Goal: Task Accomplishment & Management: Complete application form

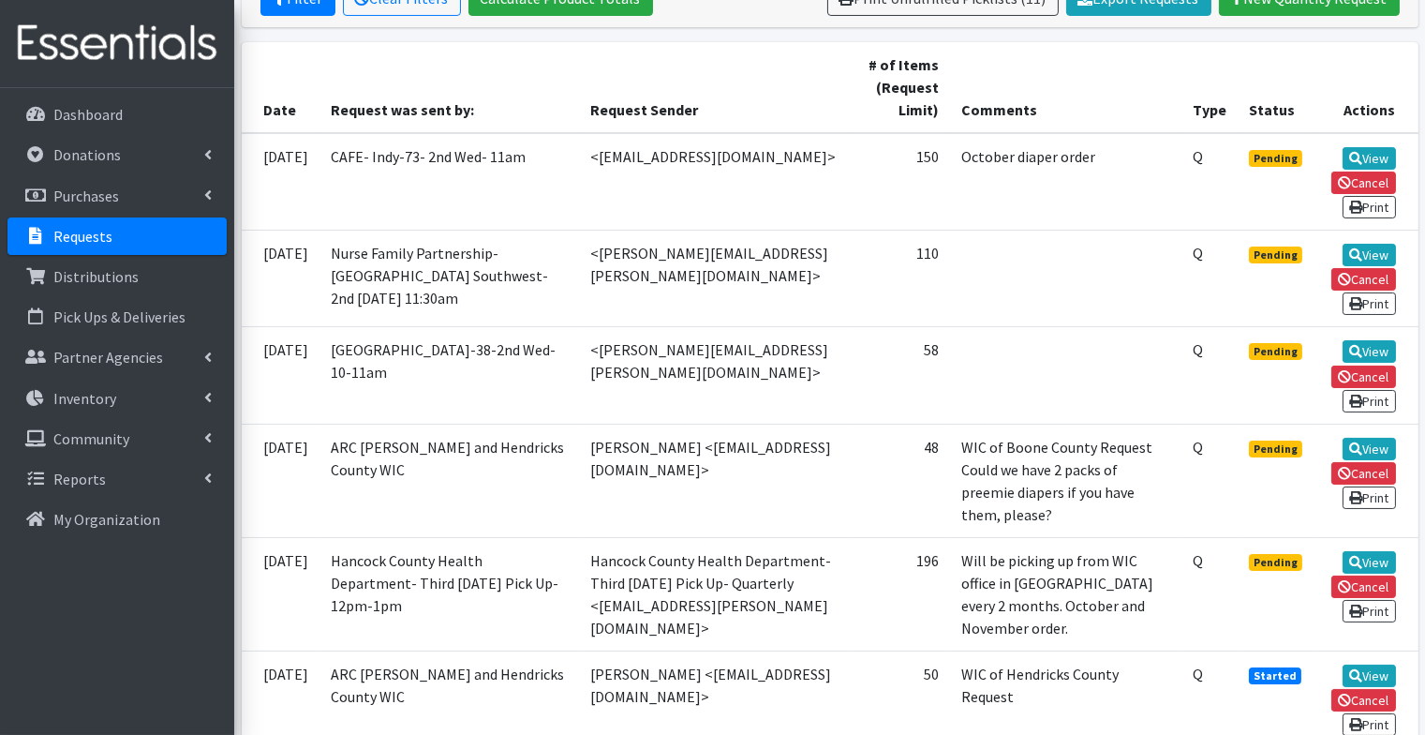
scroll to position [399, 0]
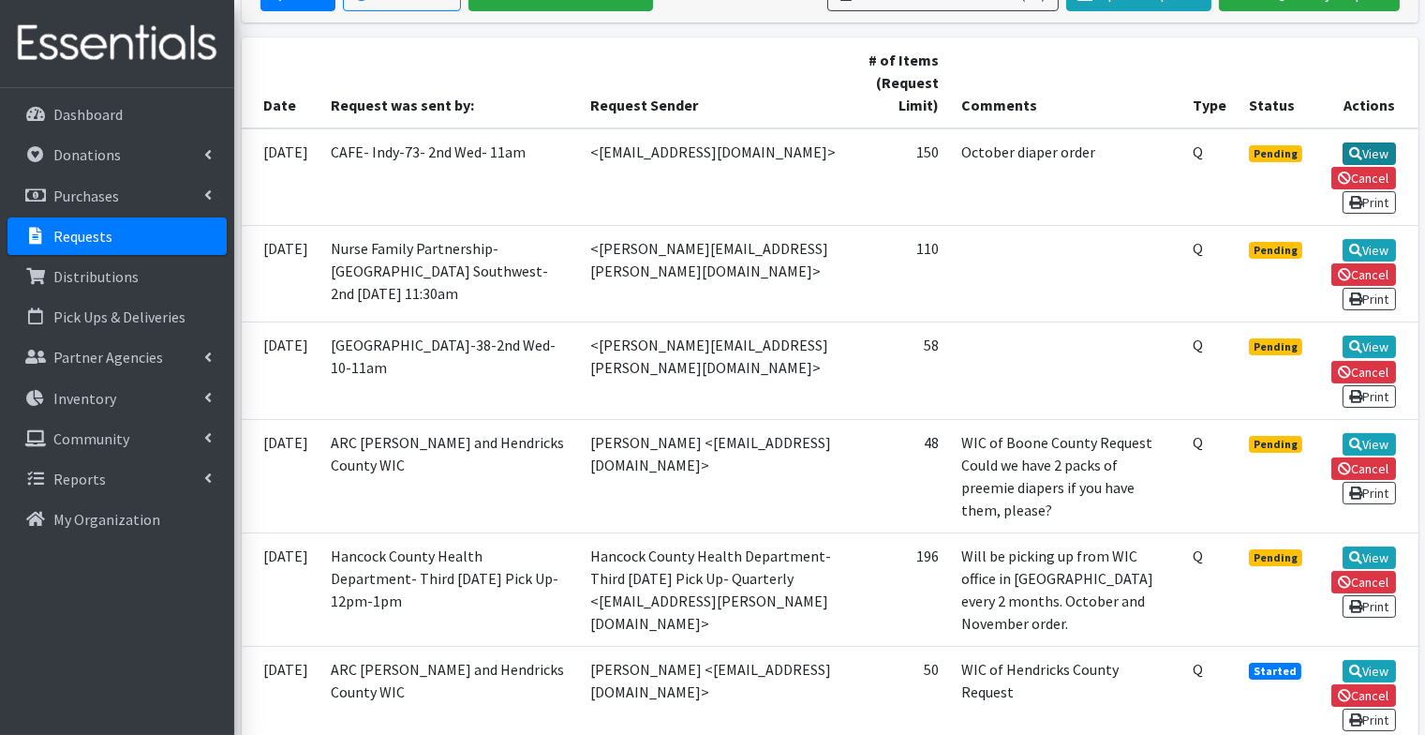
click at [1377, 152] on link "View" at bounding box center [1369, 153] width 53 height 22
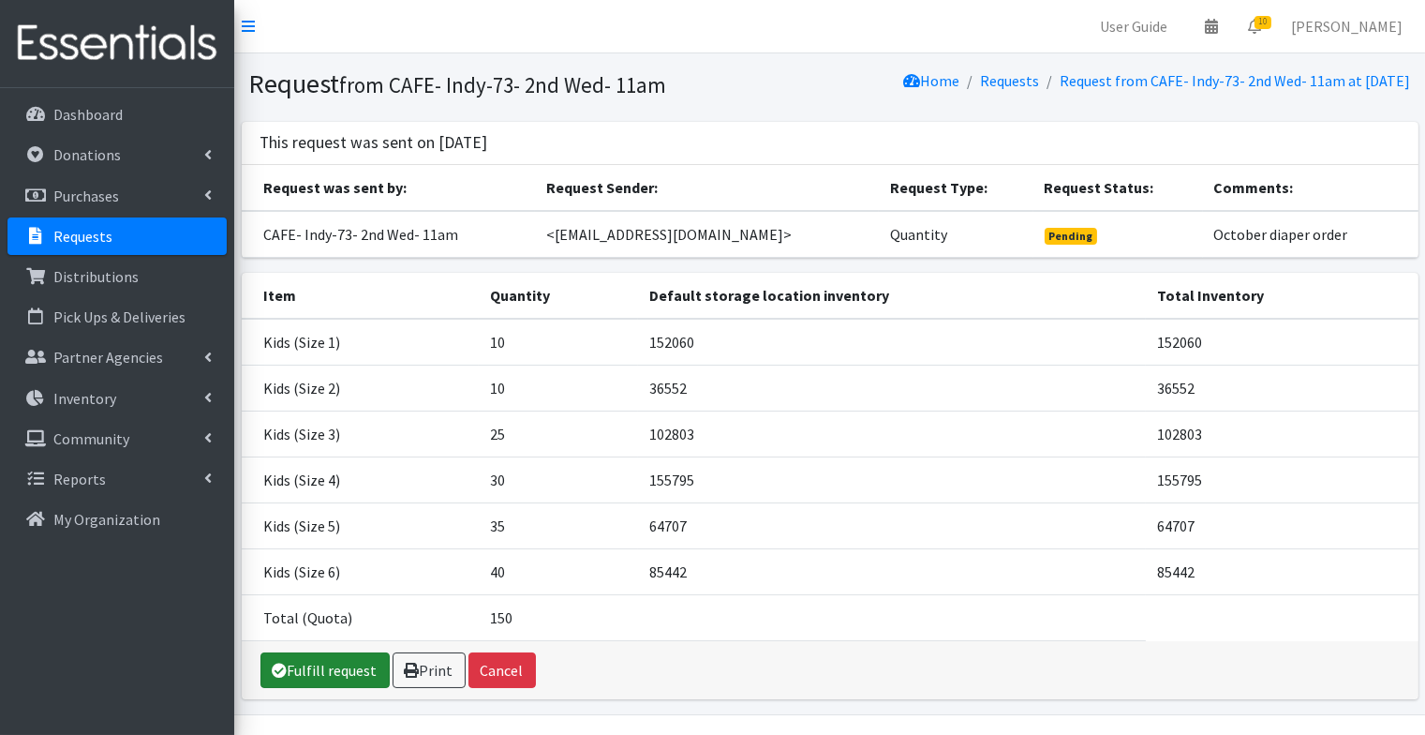
click at [348, 663] on link "Fulfill request" at bounding box center [325, 670] width 129 height 36
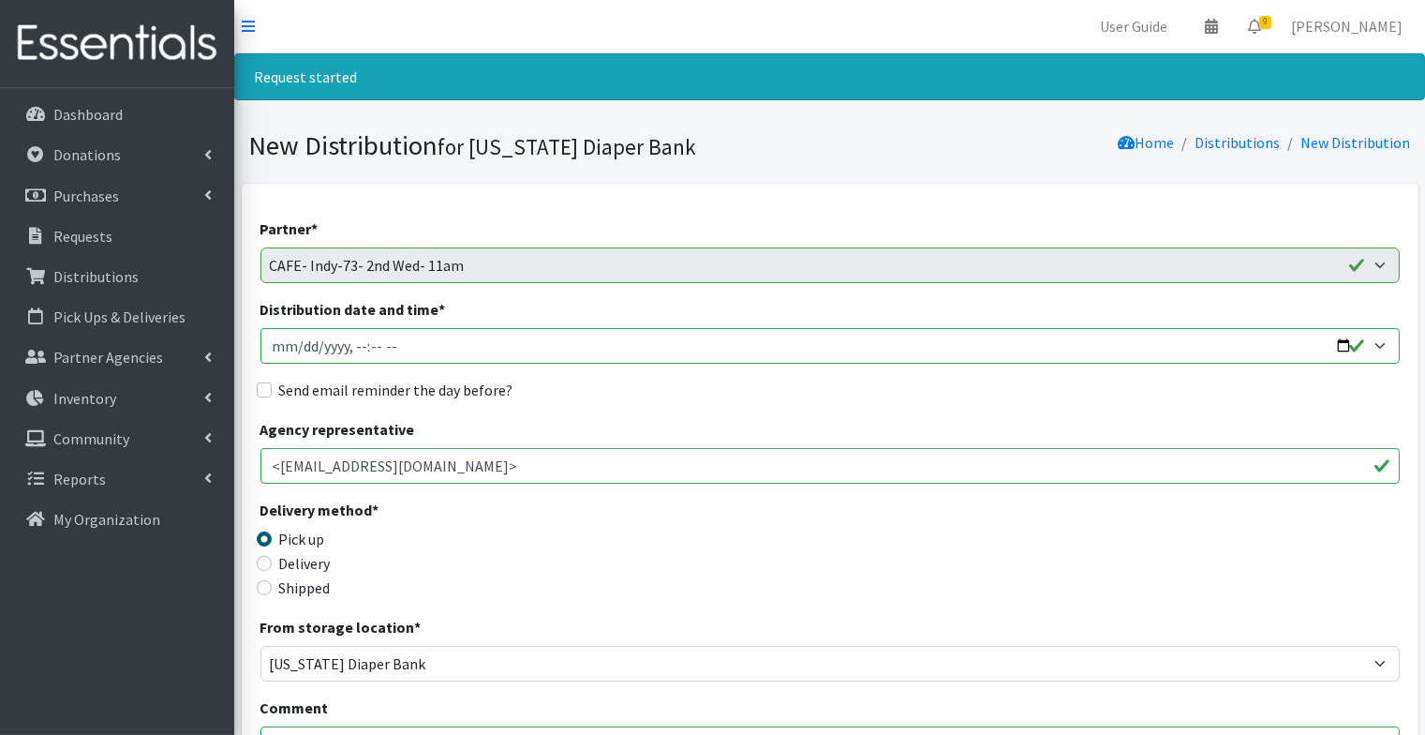
click at [276, 346] on input "Distribution date and time *" at bounding box center [831, 346] width 1140 height 36
click at [302, 350] on input "Distribution date and time *" at bounding box center [831, 346] width 1140 height 36
click at [375, 343] on input "Distribution date and time *" at bounding box center [831, 346] width 1140 height 36
type input "2025-10-08T11:00"
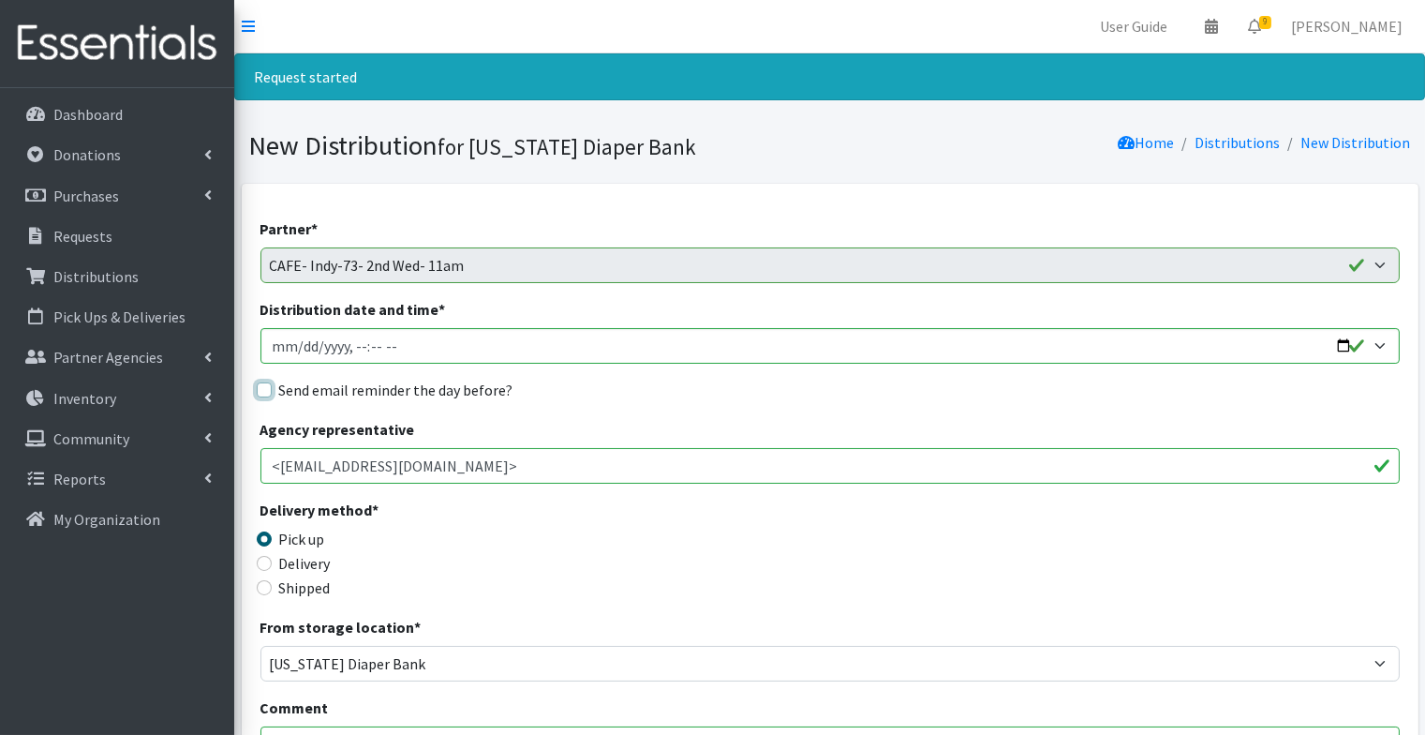
click at [267, 388] on input "Send email reminder the day before?" at bounding box center [264, 389] width 15 height 15
checkbox input "true"
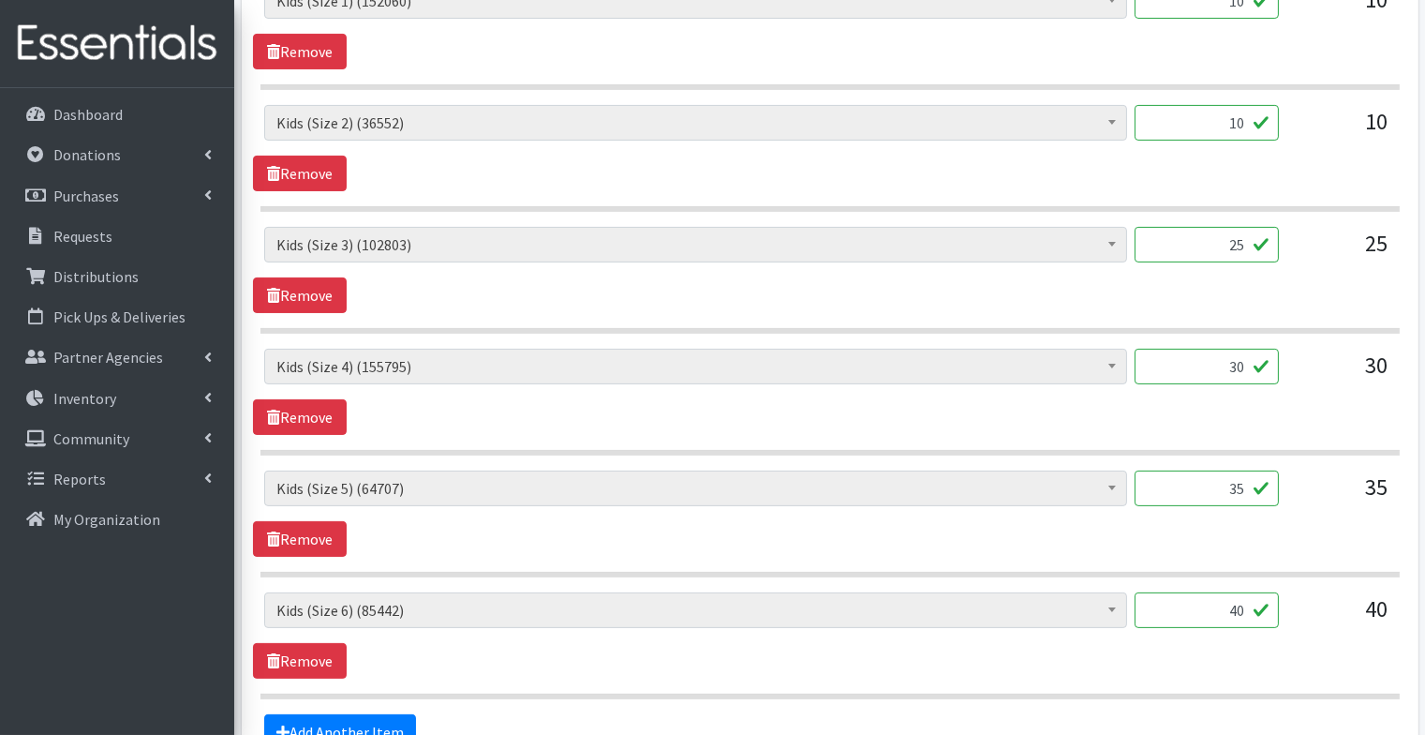
scroll to position [1120, 0]
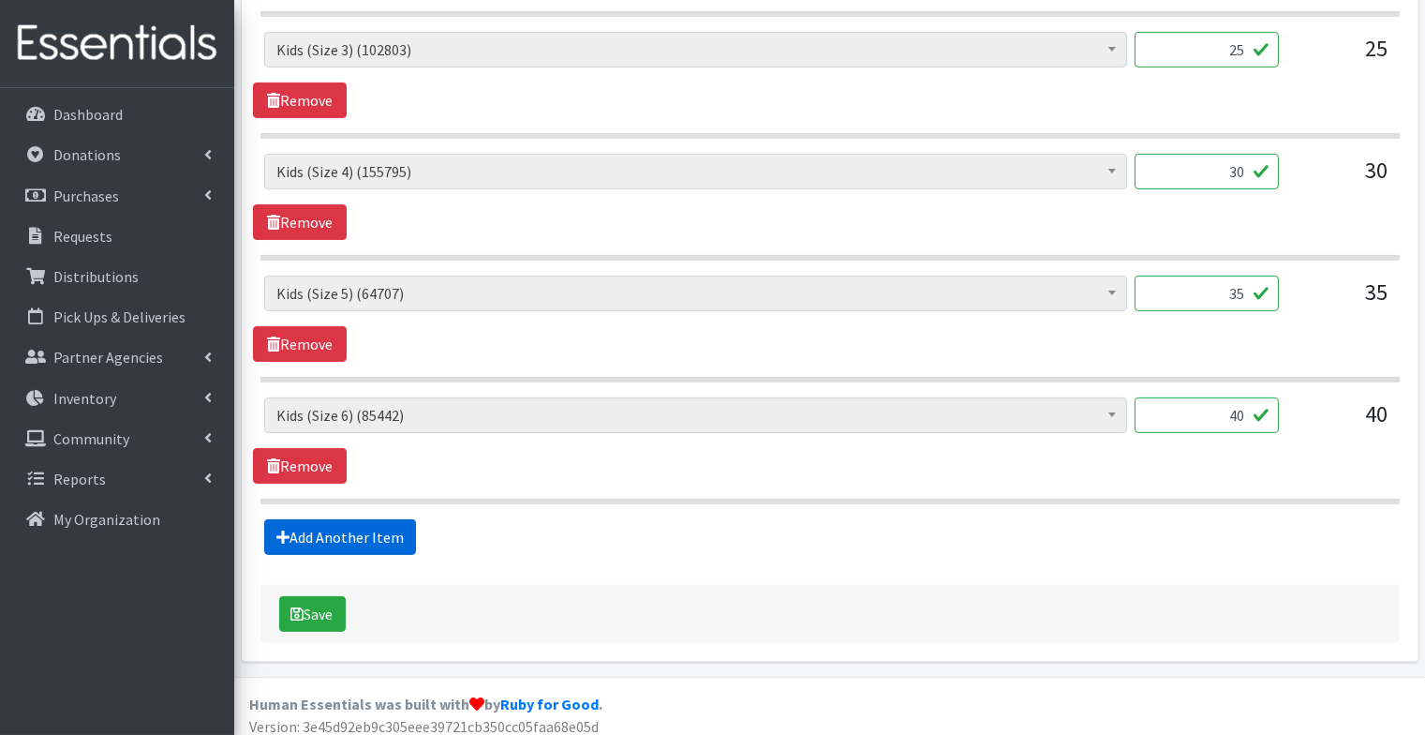
click at [336, 525] on link "Add Another Item" at bounding box center [340, 537] width 152 height 36
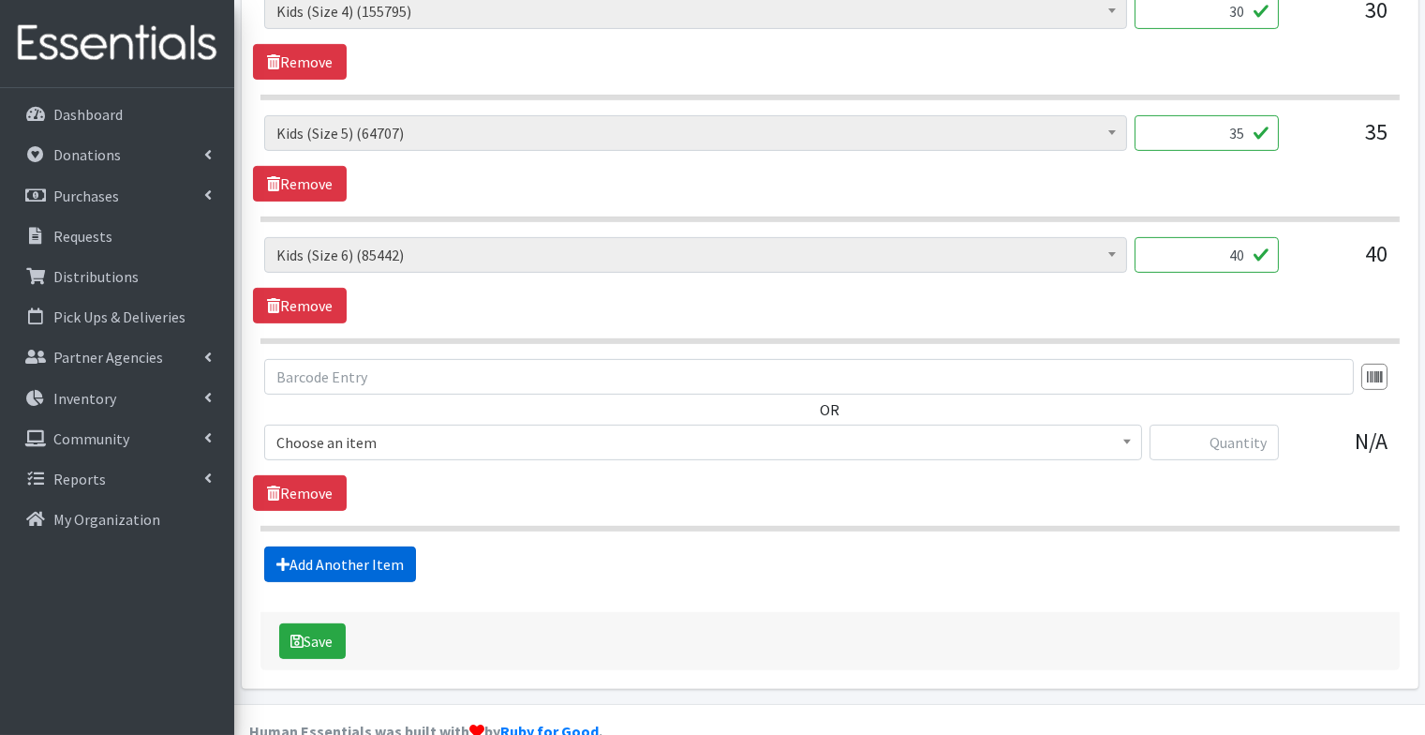
scroll to position [1305, 0]
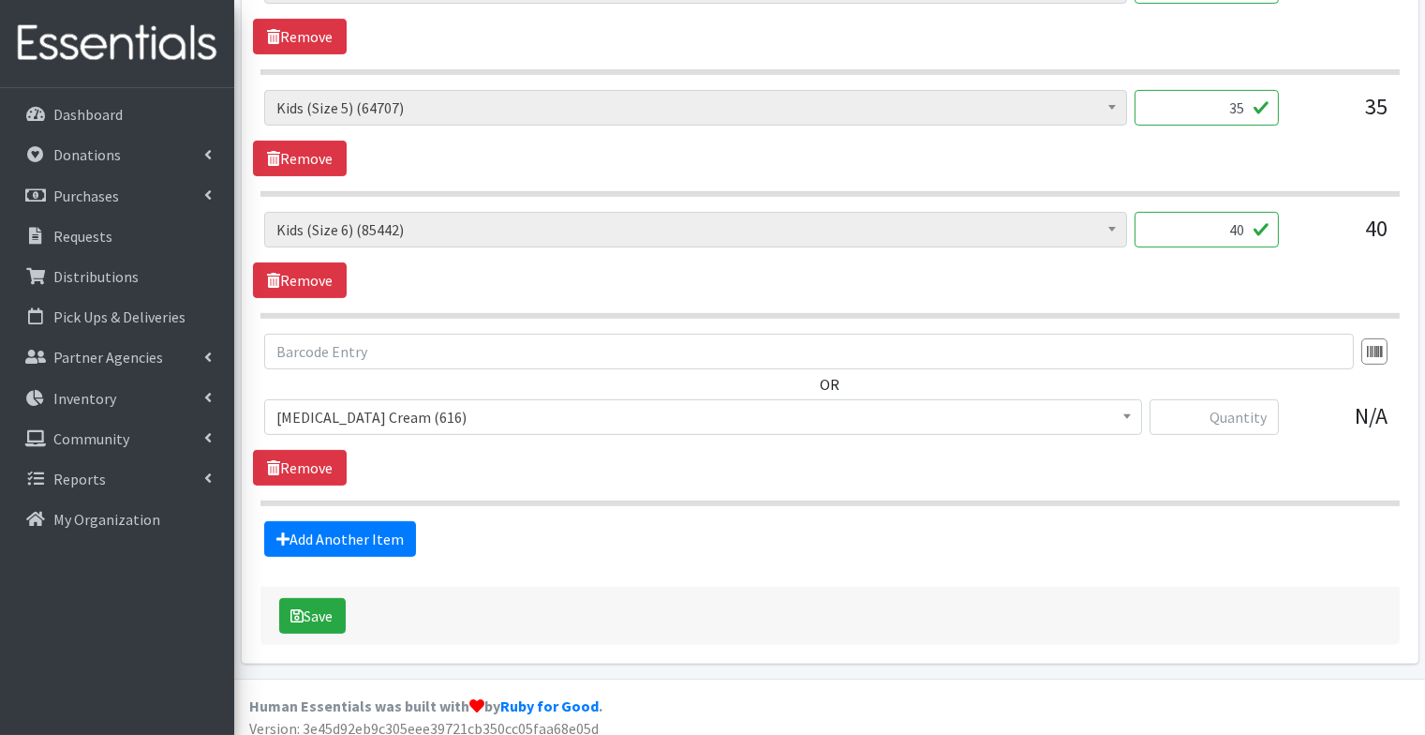
click at [461, 408] on span "Diaper Rash Cream (616)" at bounding box center [703, 417] width 854 height 26
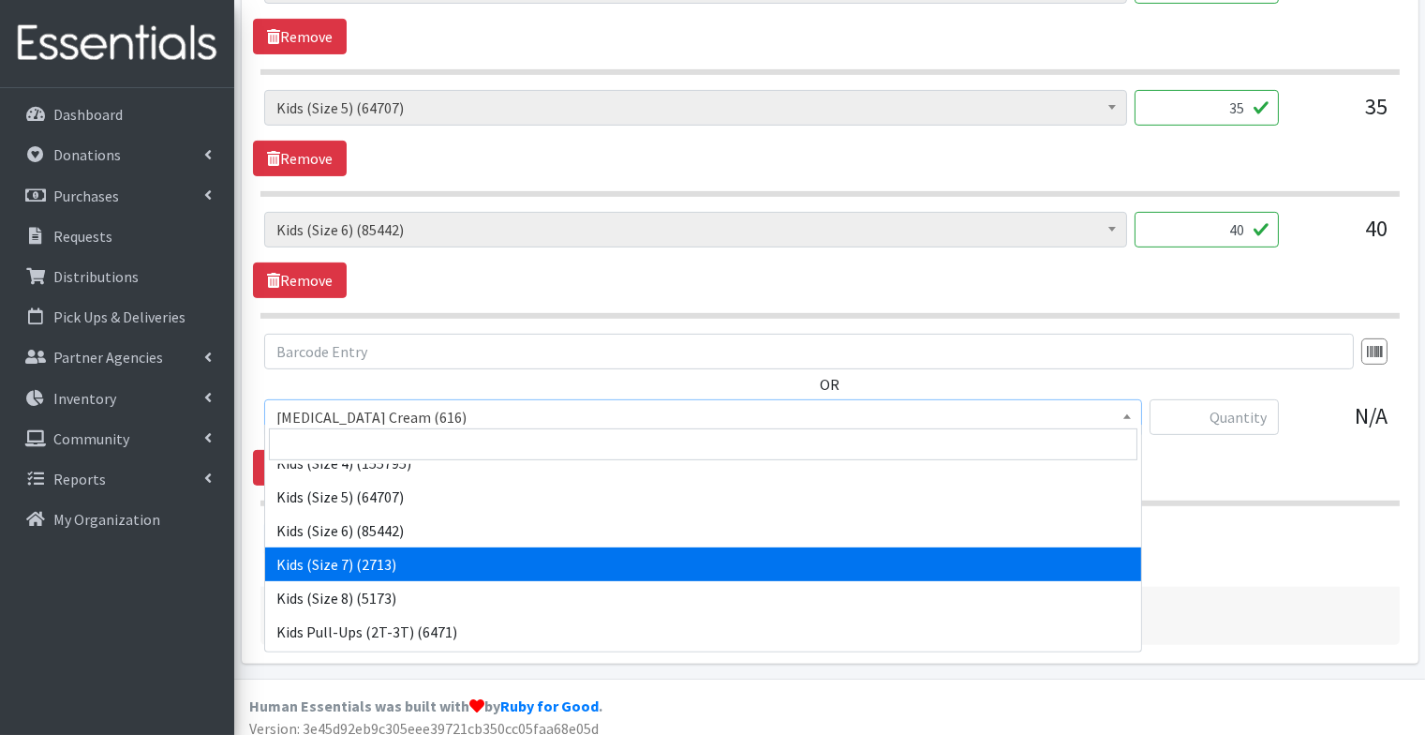
scroll to position [351, 0]
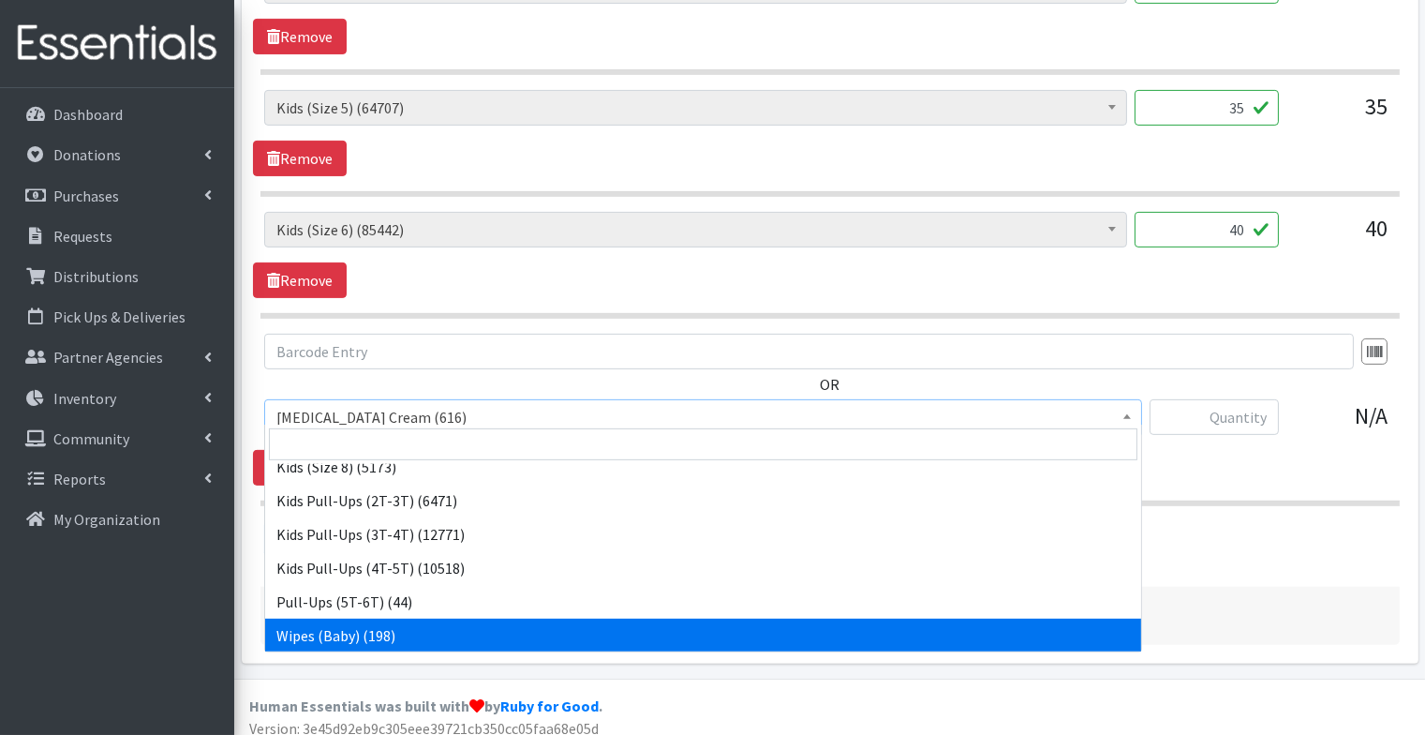
select select "3418"
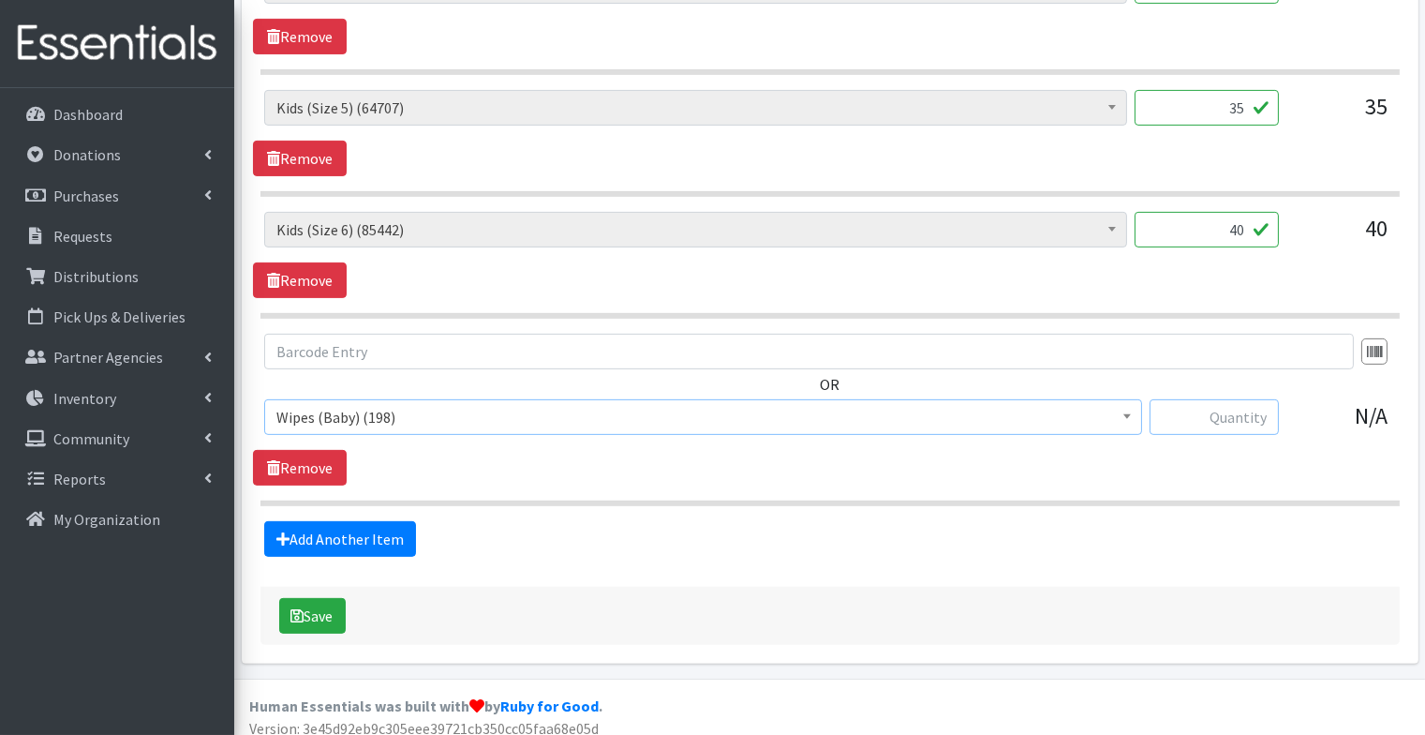
click at [1223, 408] on input "text" at bounding box center [1214, 417] width 129 height 36
type input "45"
click at [308, 598] on button "Save" at bounding box center [312, 616] width 67 height 36
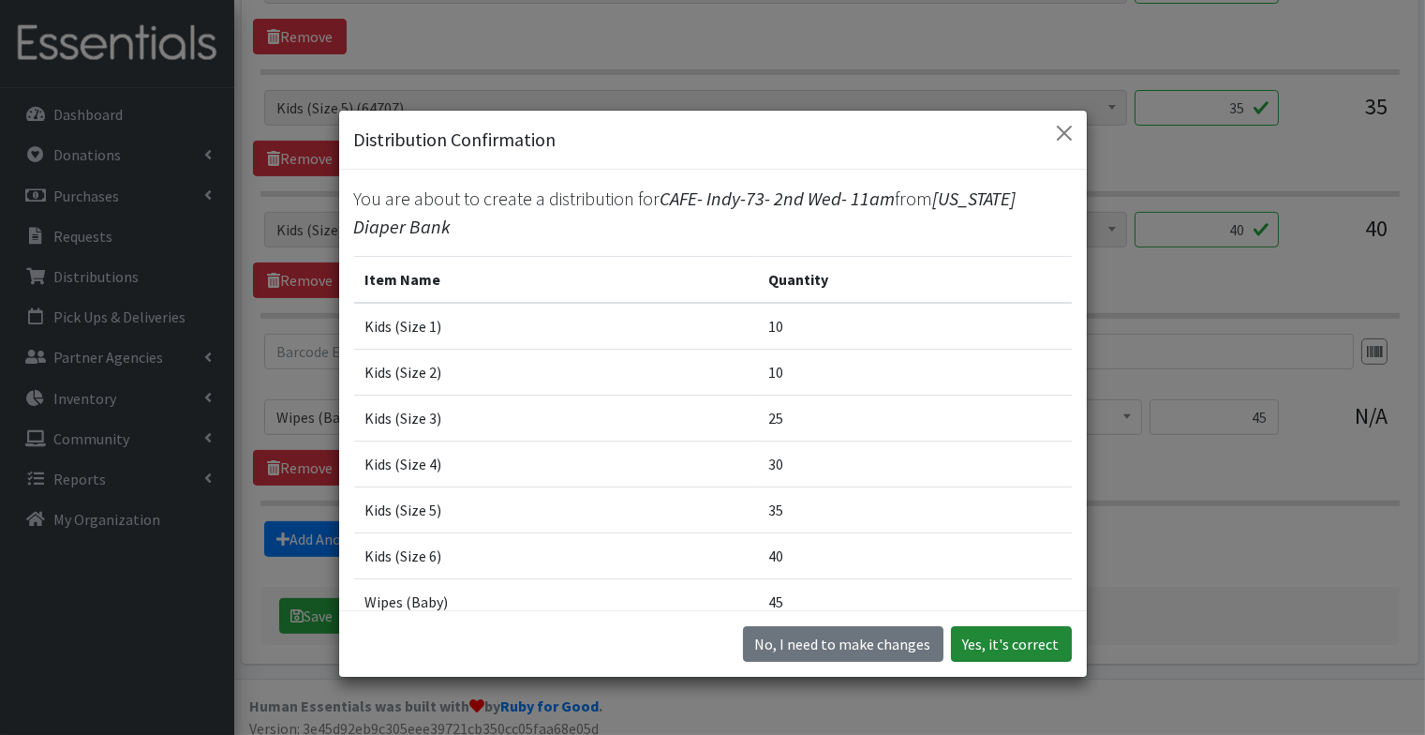
click at [1019, 657] on button "Yes, it's correct" at bounding box center [1011, 644] width 121 height 36
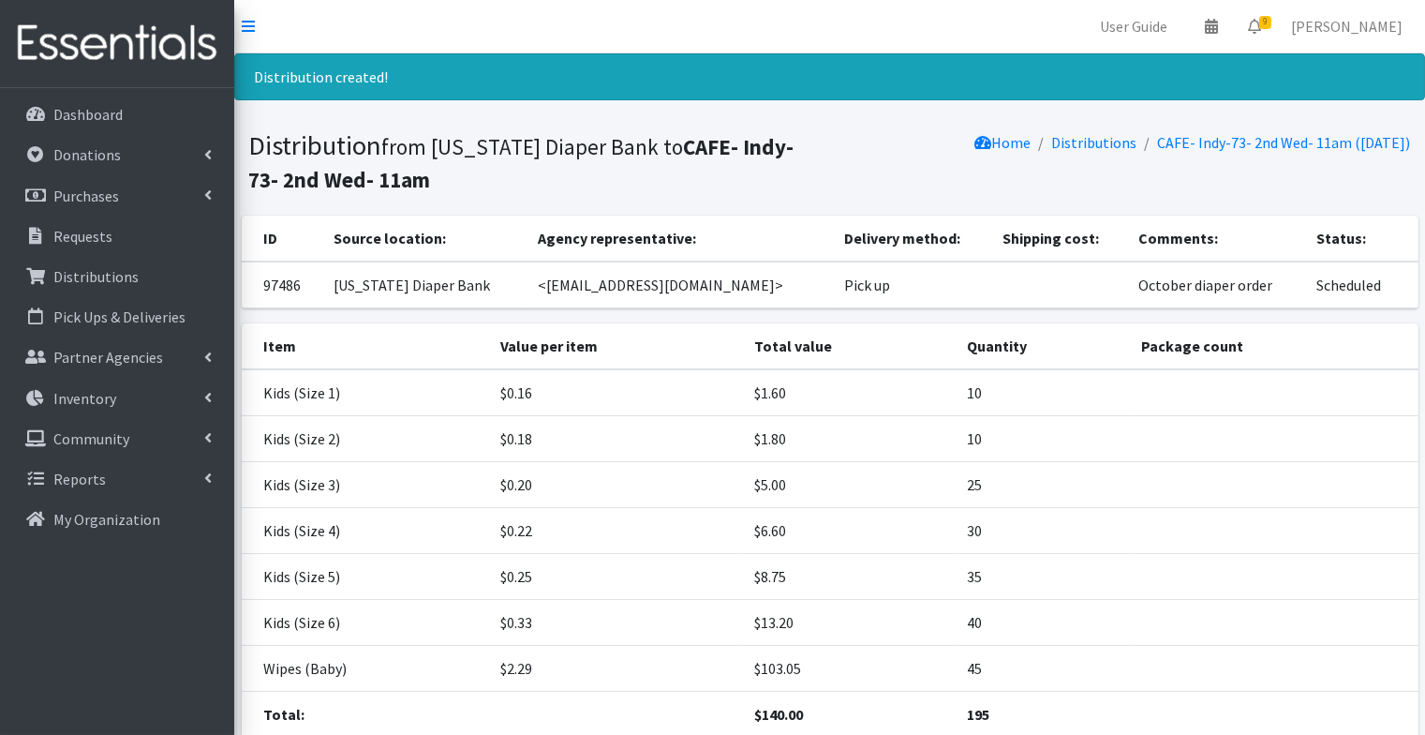
scroll to position [139, 0]
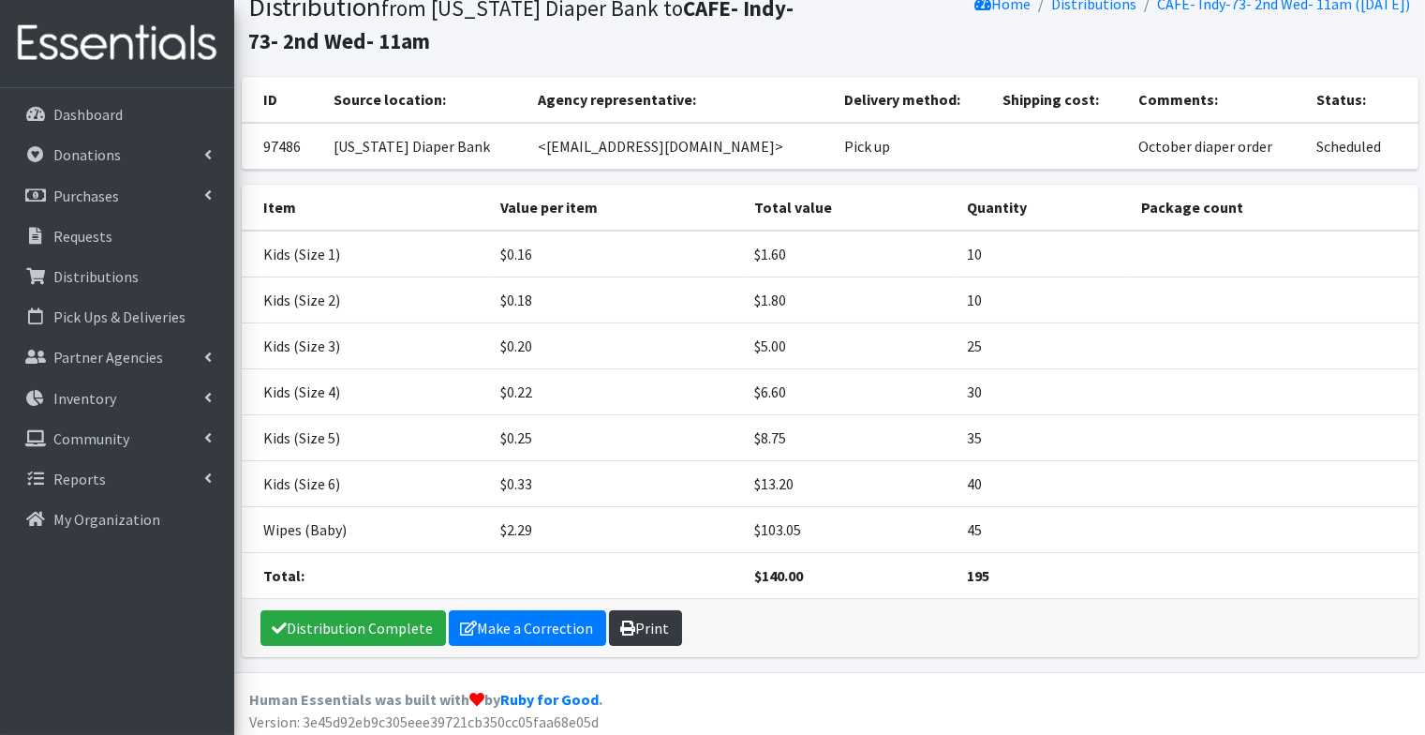
click at [635, 611] on link "Print" at bounding box center [645, 628] width 73 height 36
click at [661, 621] on link "Print" at bounding box center [645, 628] width 73 height 36
click at [82, 232] on p "Requests" at bounding box center [82, 236] width 59 height 19
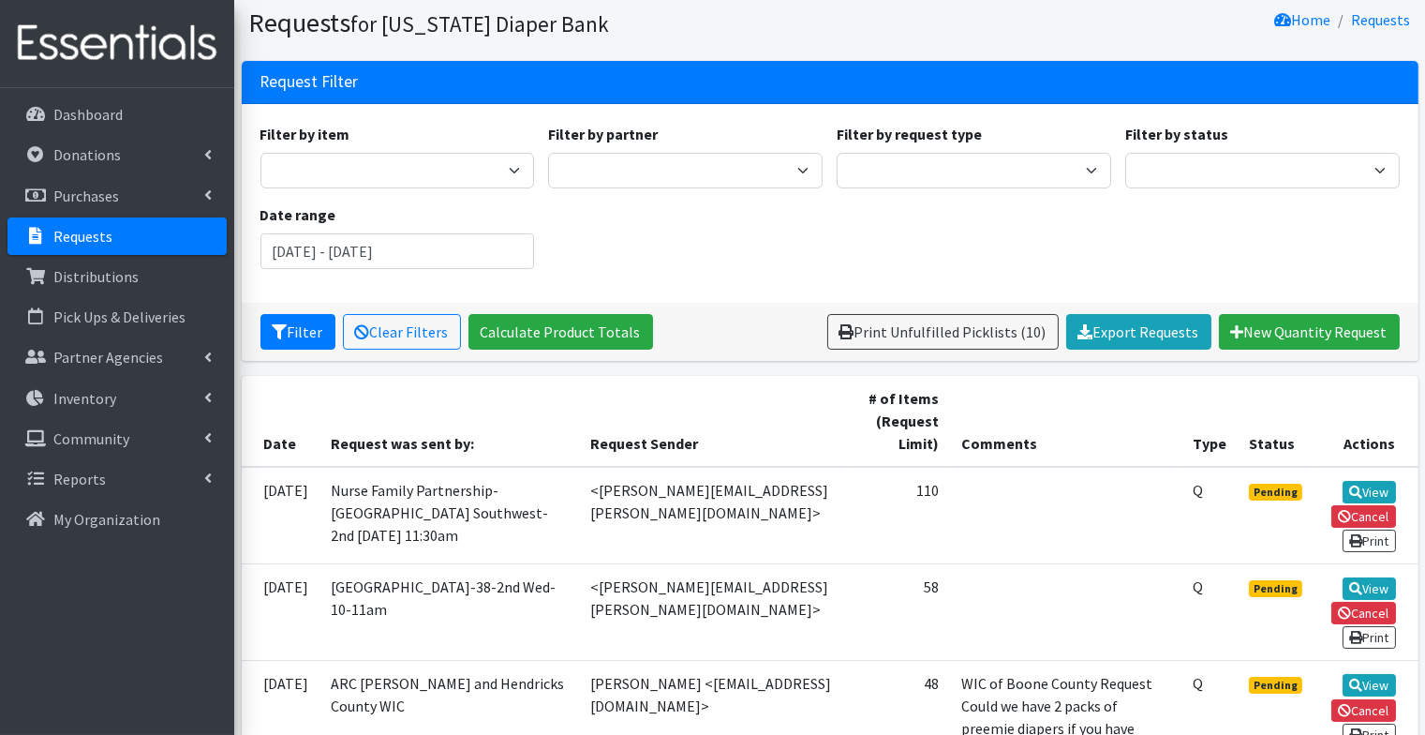
scroll to position [66, 0]
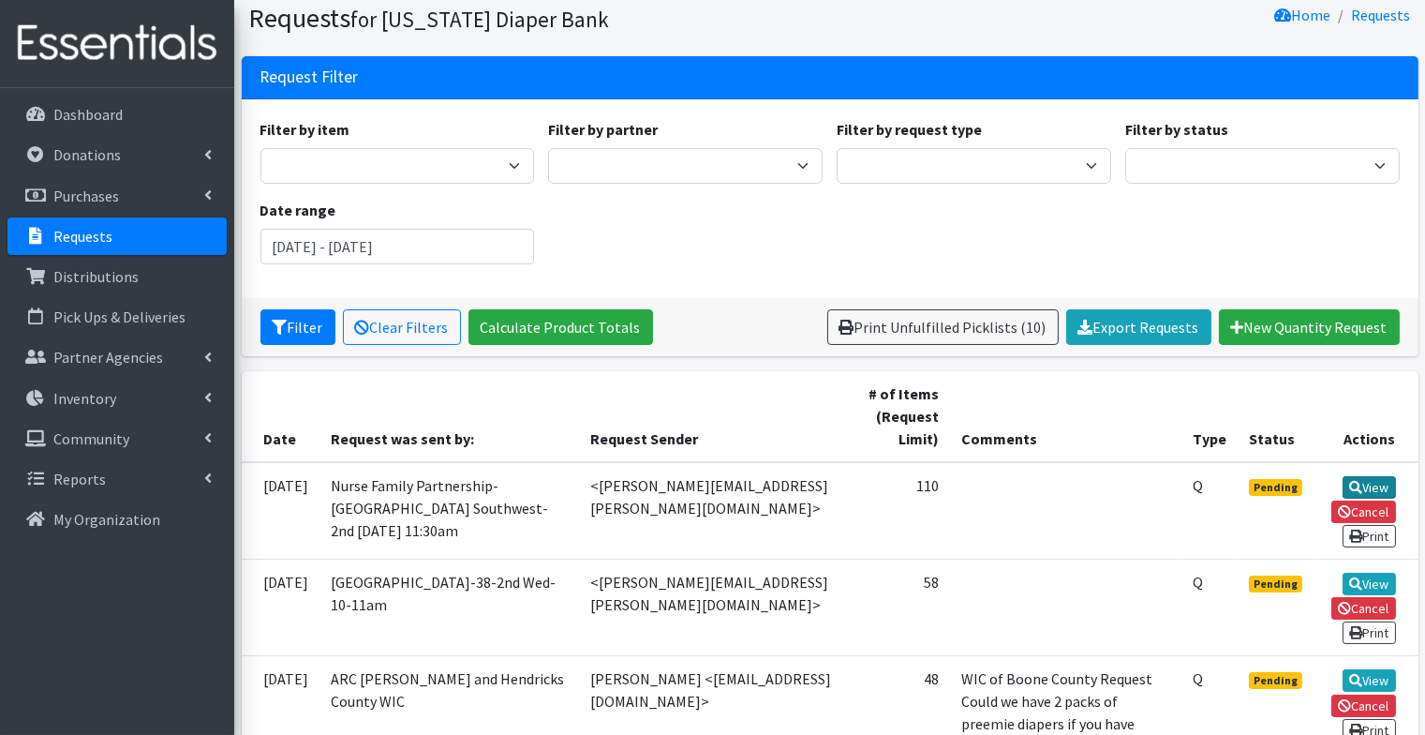
click at [1364, 479] on link "View" at bounding box center [1369, 487] width 53 height 22
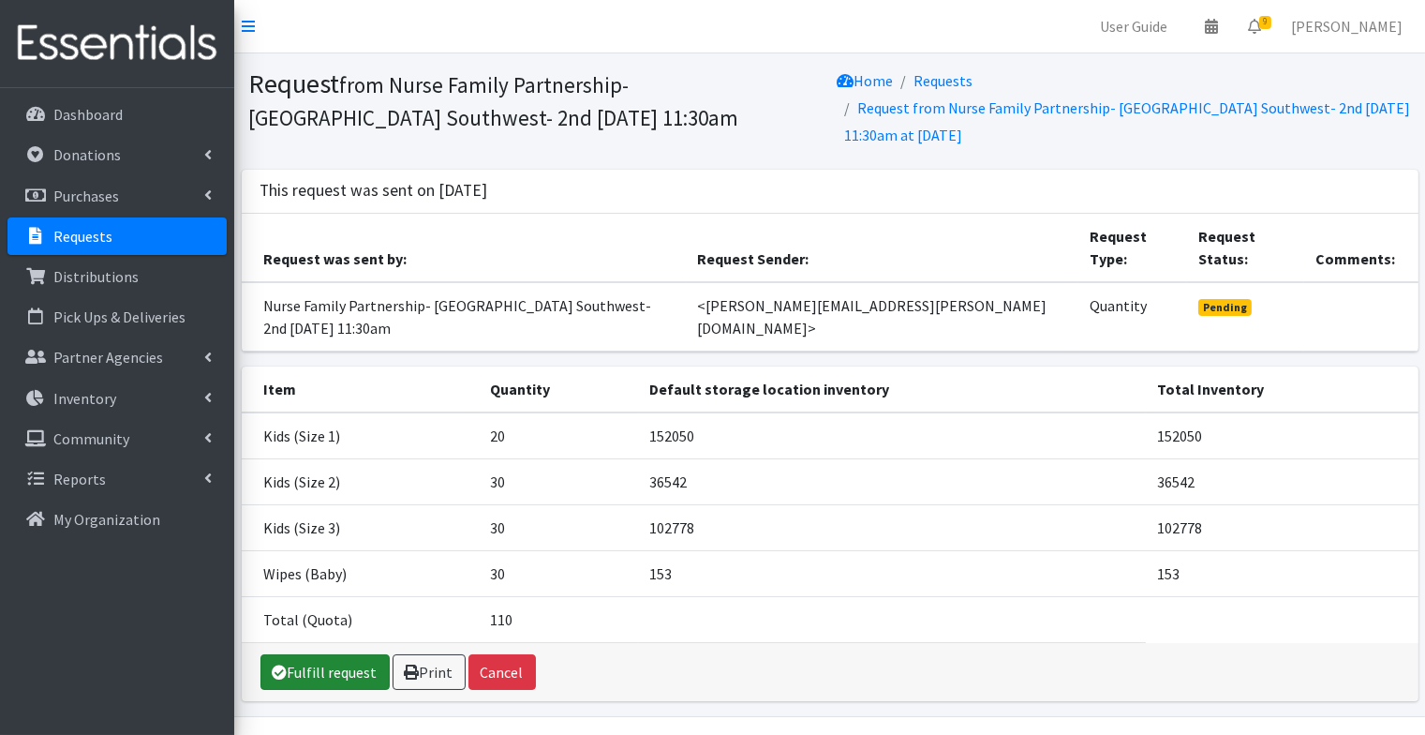
click at [348, 654] on link "Fulfill request" at bounding box center [325, 672] width 129 height 36
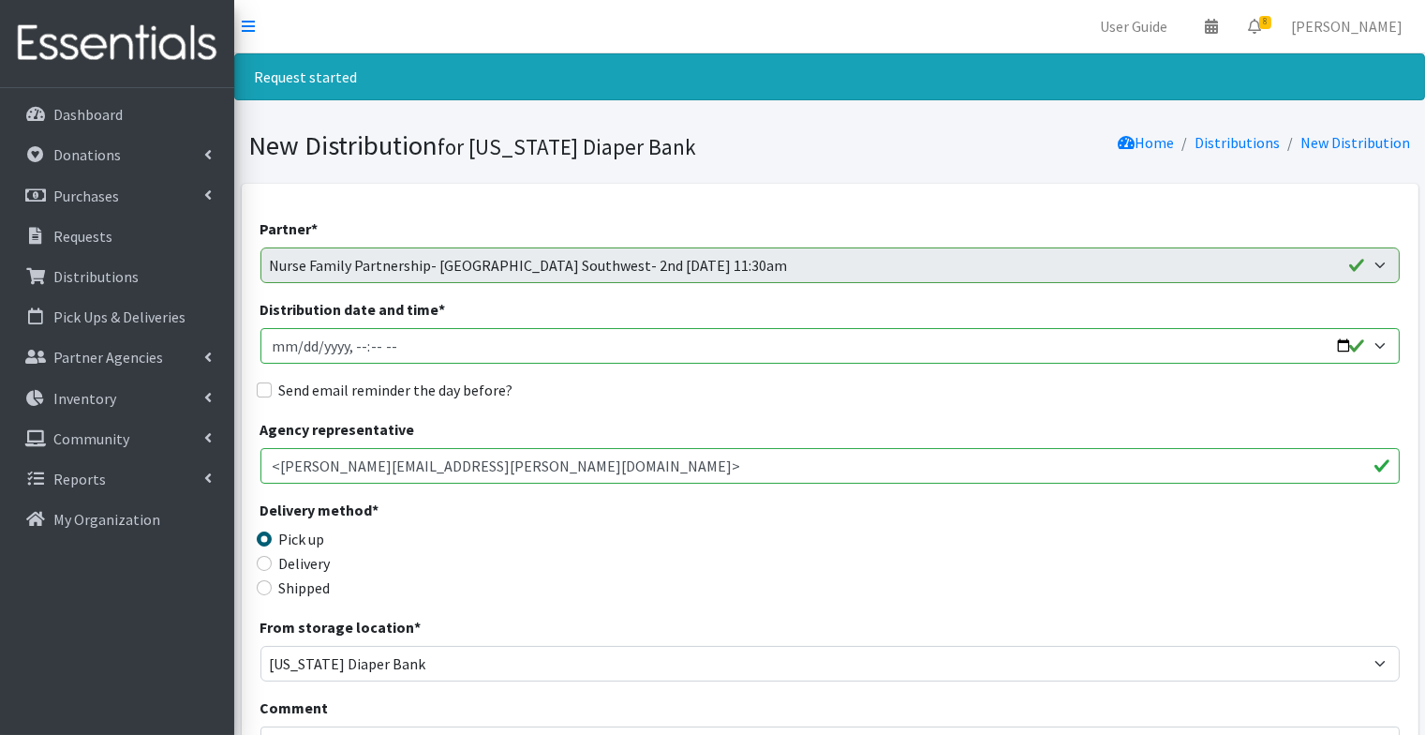
click at [299, 344] on input "Distribution date and time *" at bounding box center [831, 346] width 1140 height 36
click at [379, 349] on input "Distribution date and time *" at bounding box center [831, 346] width 1140 height 36
type input "2025-10-08T11:30"
click at [266, 389] on input "Send email reminder the day before?" at bounding box center [264, 389] width 15 height 15
checkbox input "true"
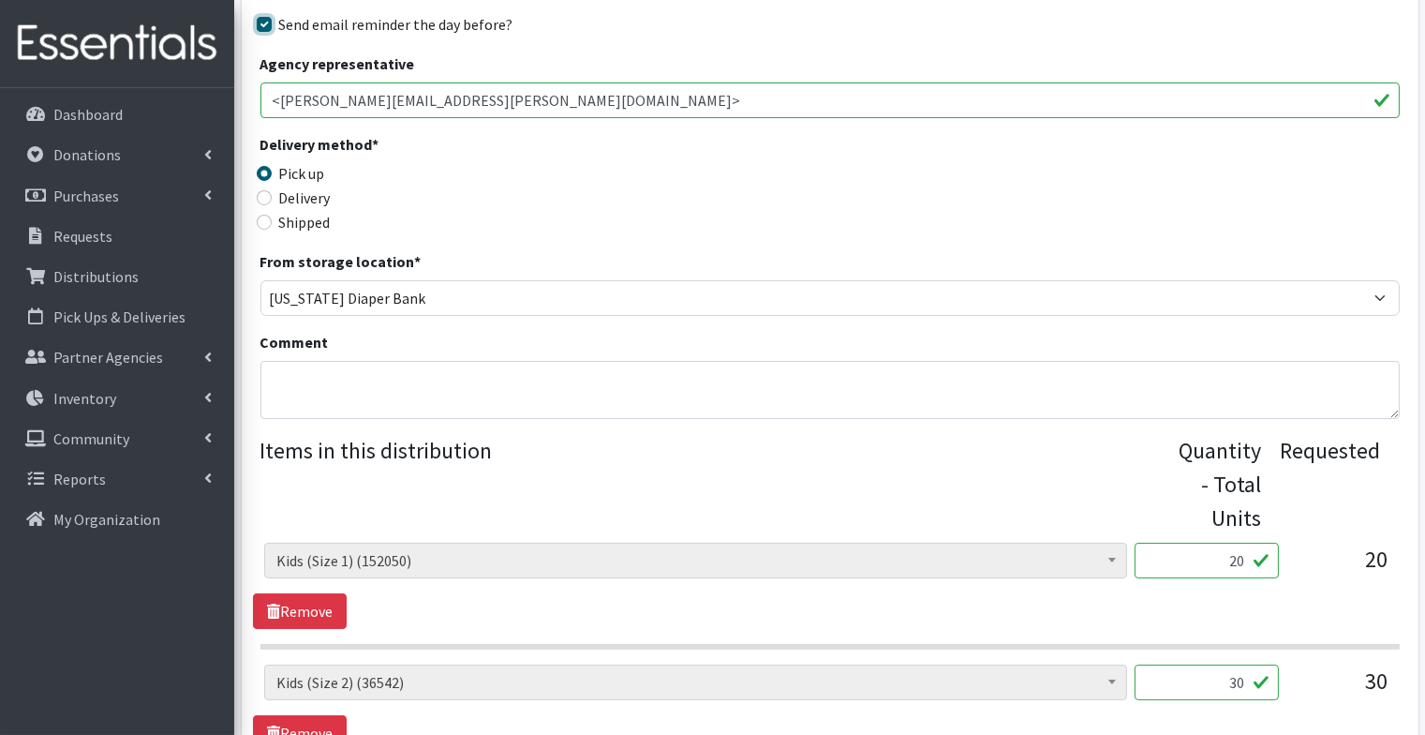
scroll to position [878, 0]
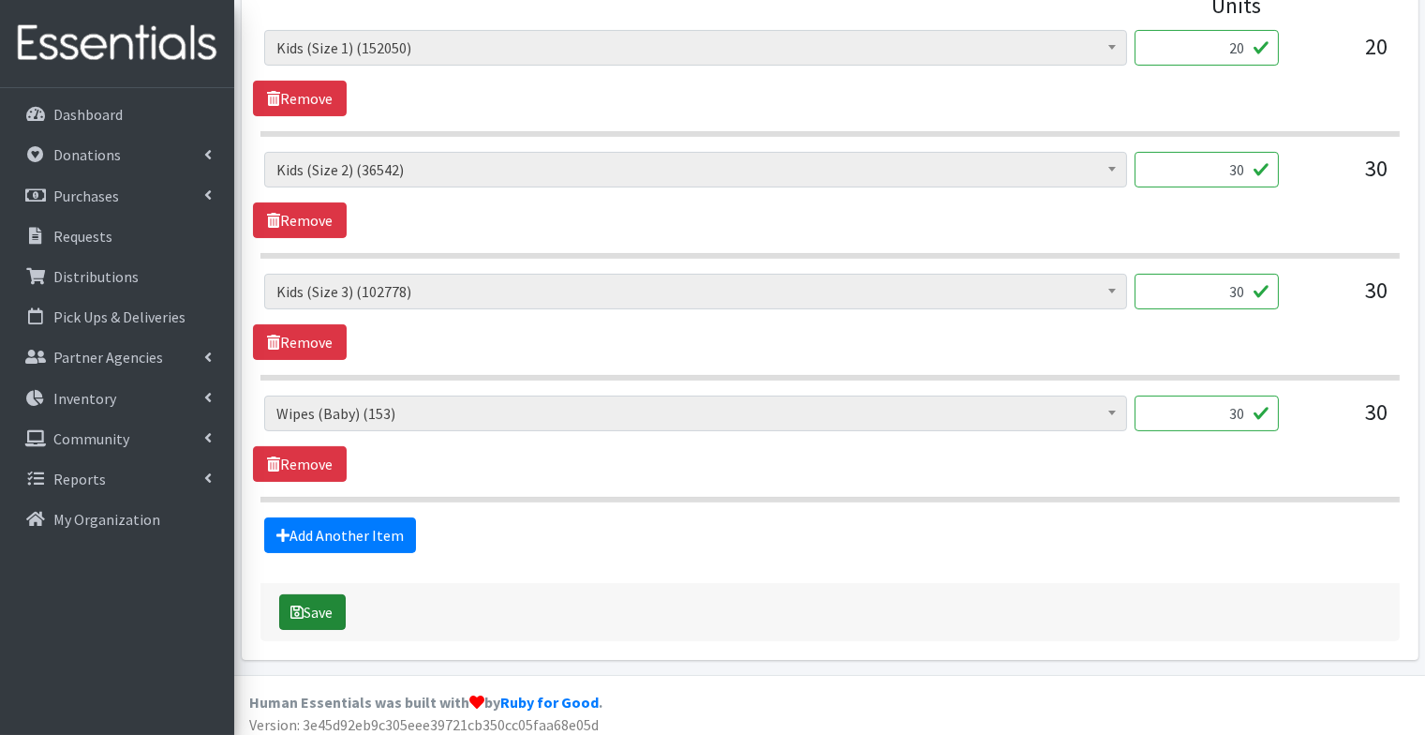
click at [319, 609] on button "Save" at bounding box center [312, 612] width 67 height 36
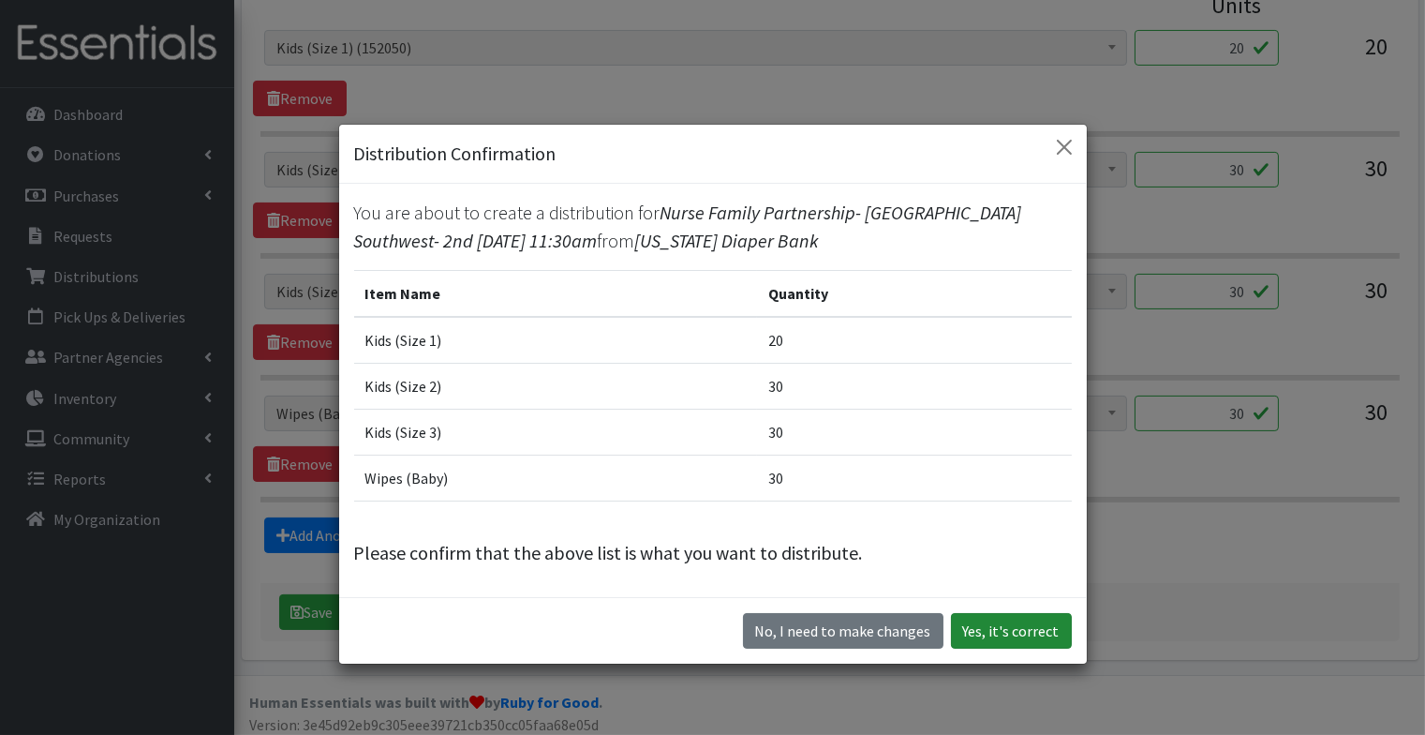
click at [1035, 613] on button "Yes, it's correct" at bounding box center [1011, 631] width 121 height 36
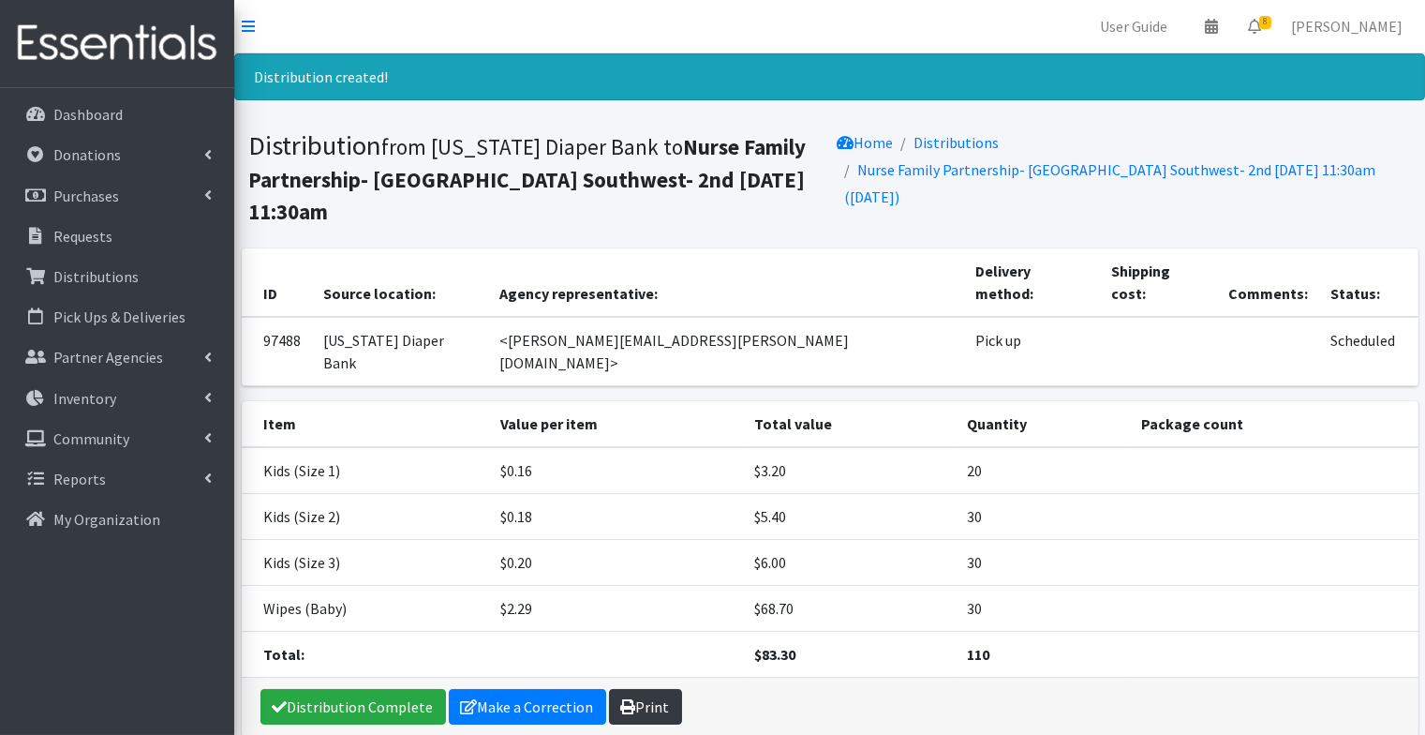
click at [642, 689] on link "Print" at bounding box center [645, 707] width 73 height 36
click at [82, 231] on p "Requests" at bounding box center [82, 236] width 59 height 19
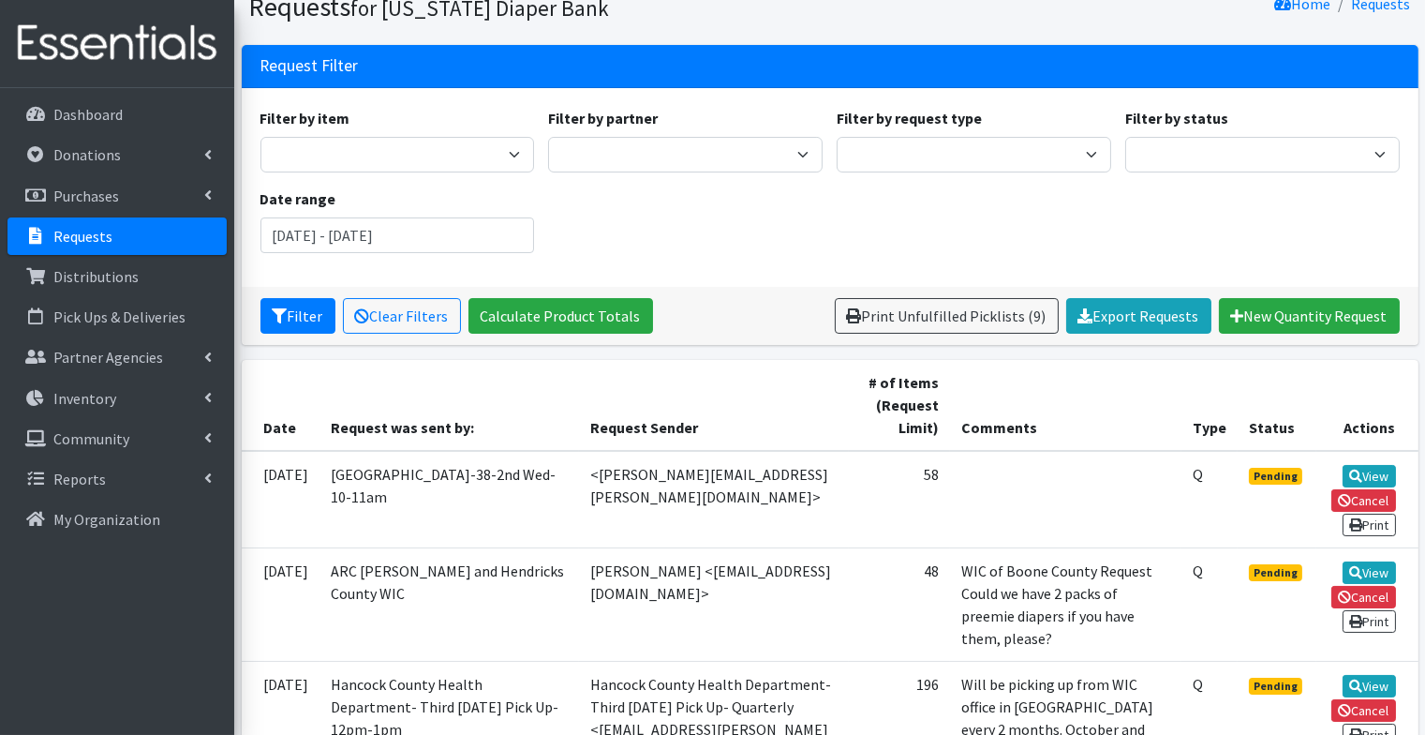
scroll to position [79, 0]
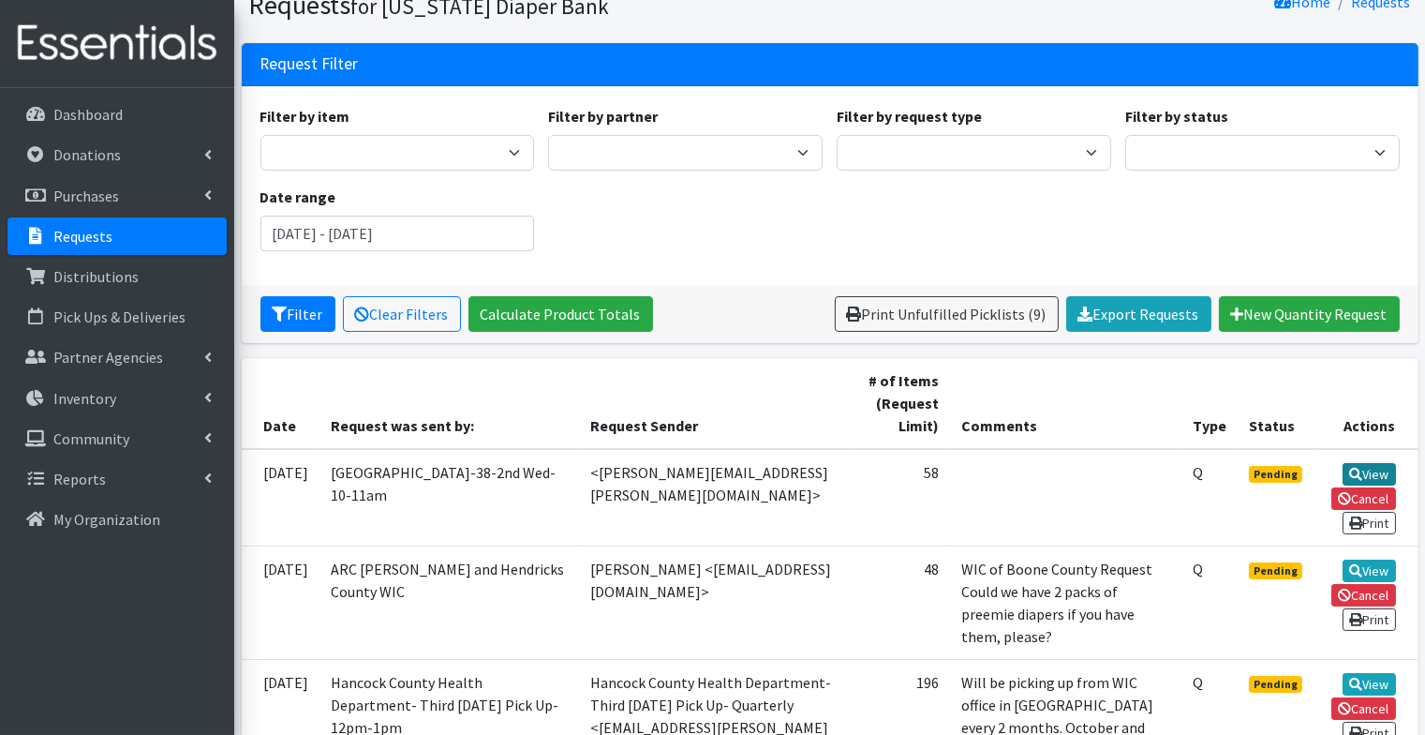
click at [1357, 474] on icon at bounding box center [1355, 474] width 13 height 13
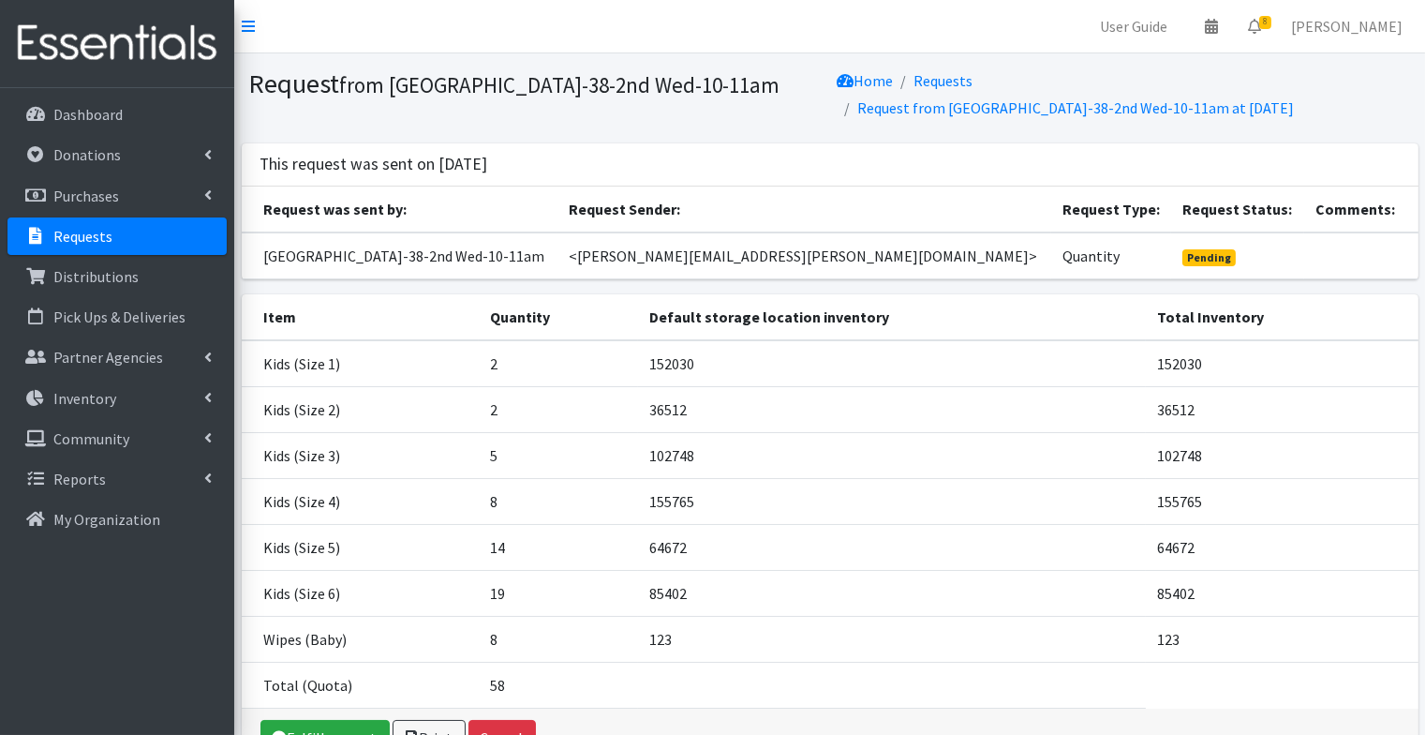
scroll to position [137, 0]
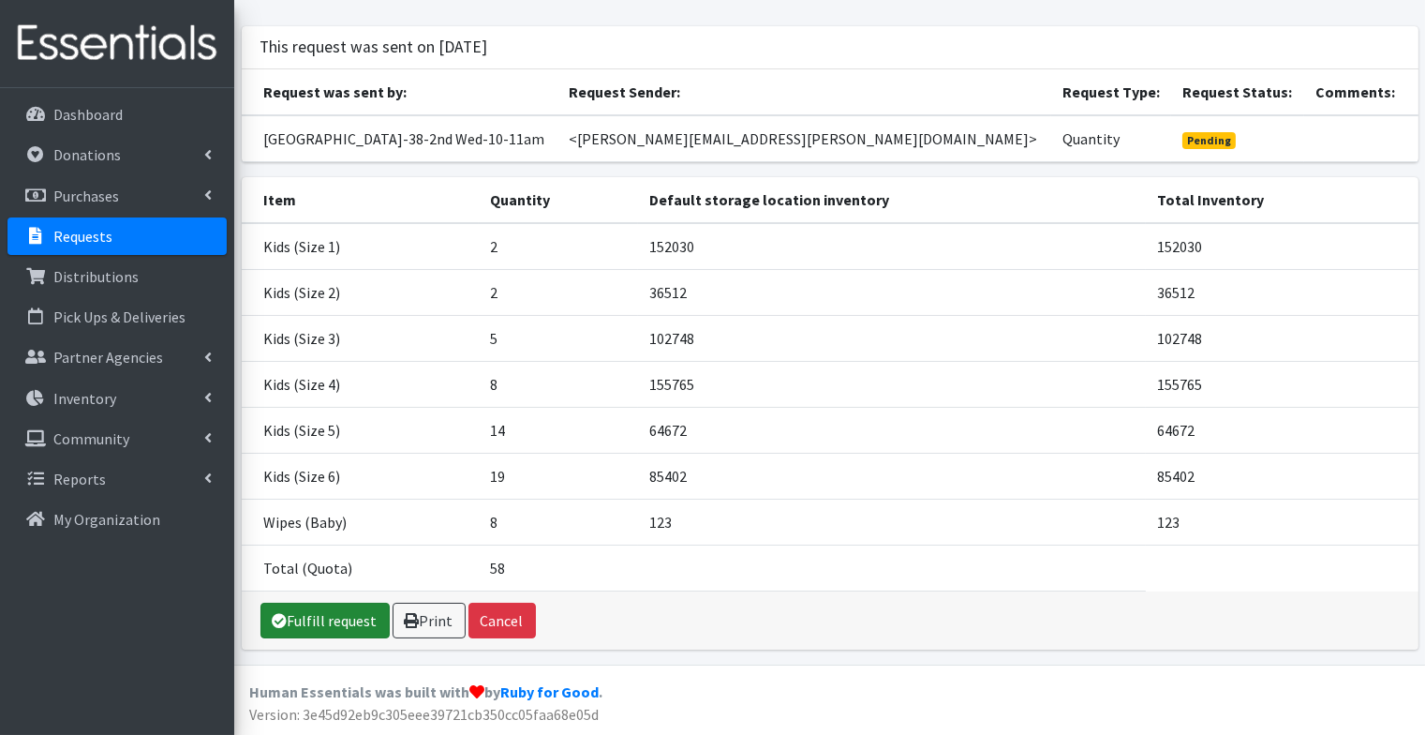
click at [306, 620] on link "Fulfill request" at bounding box center [325, 621] width 129 height 36
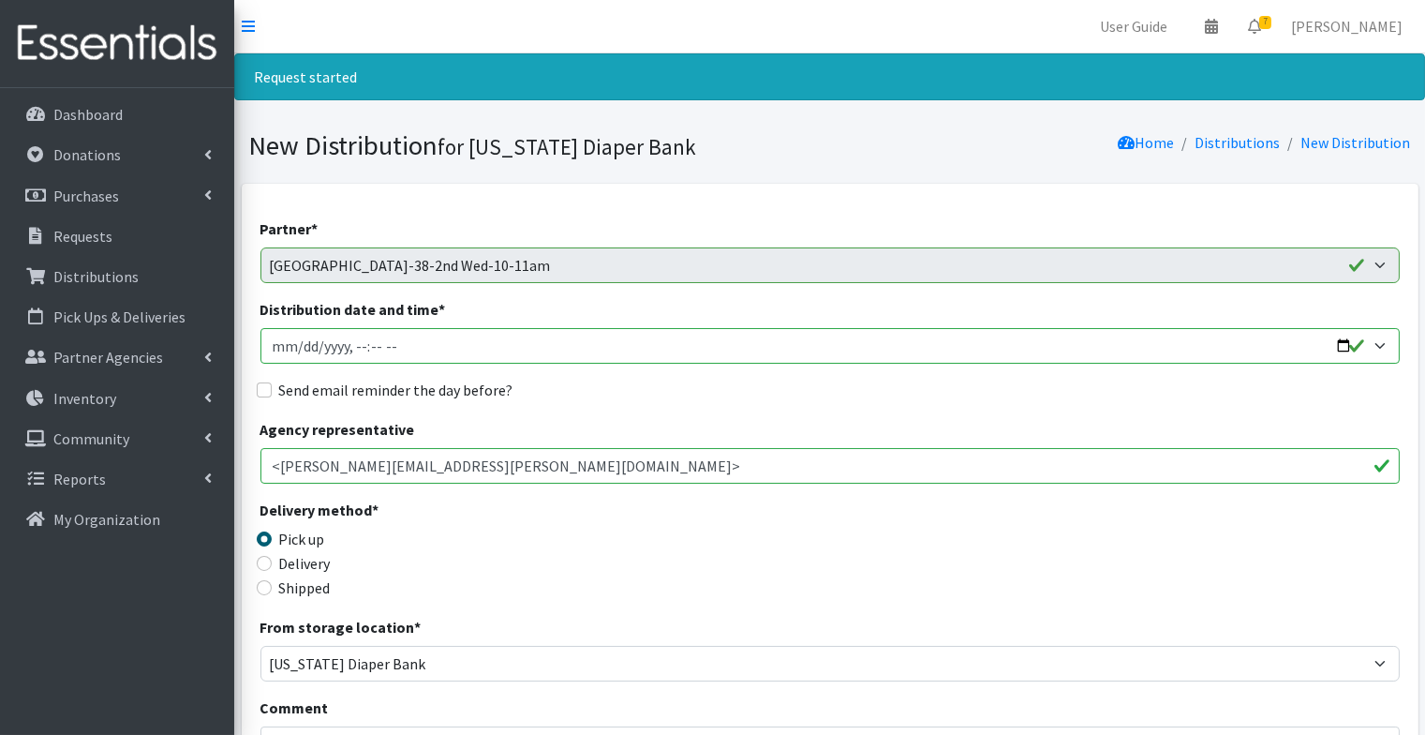
click at [301, 345] on input "Distribution date and time *" at bounding box center [831, 346] width 1140 height 36
click at [355, 346] on input "Distribution date and time *" at bounding box center [831, 346] width 1140 height 36
type input "2025-10-08T10:00"
click at [259, 388] on input "Send email reminder the day before?" at bounding box center [264, 389] width 15 height 15
checkbox input "true"
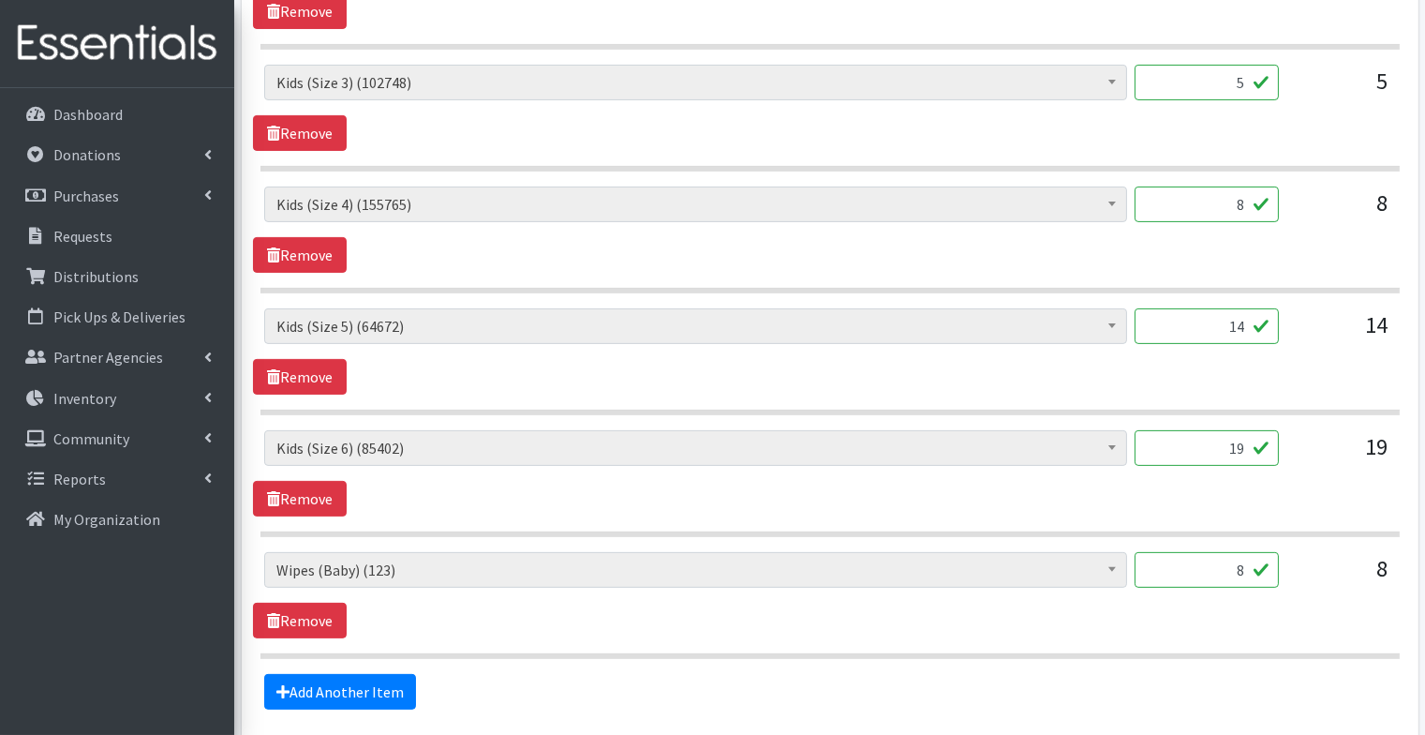
scroll to position [1240, 0]
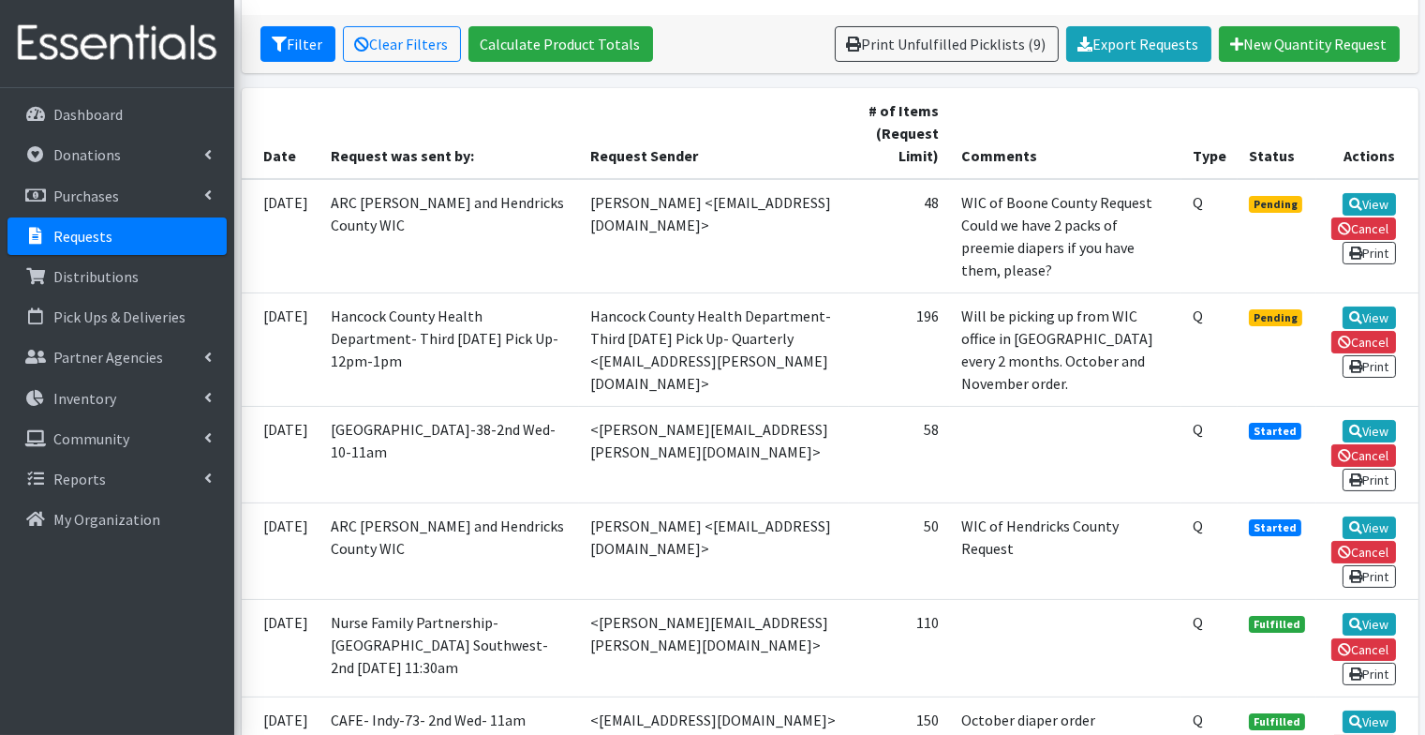
scroll to position [359, 0]
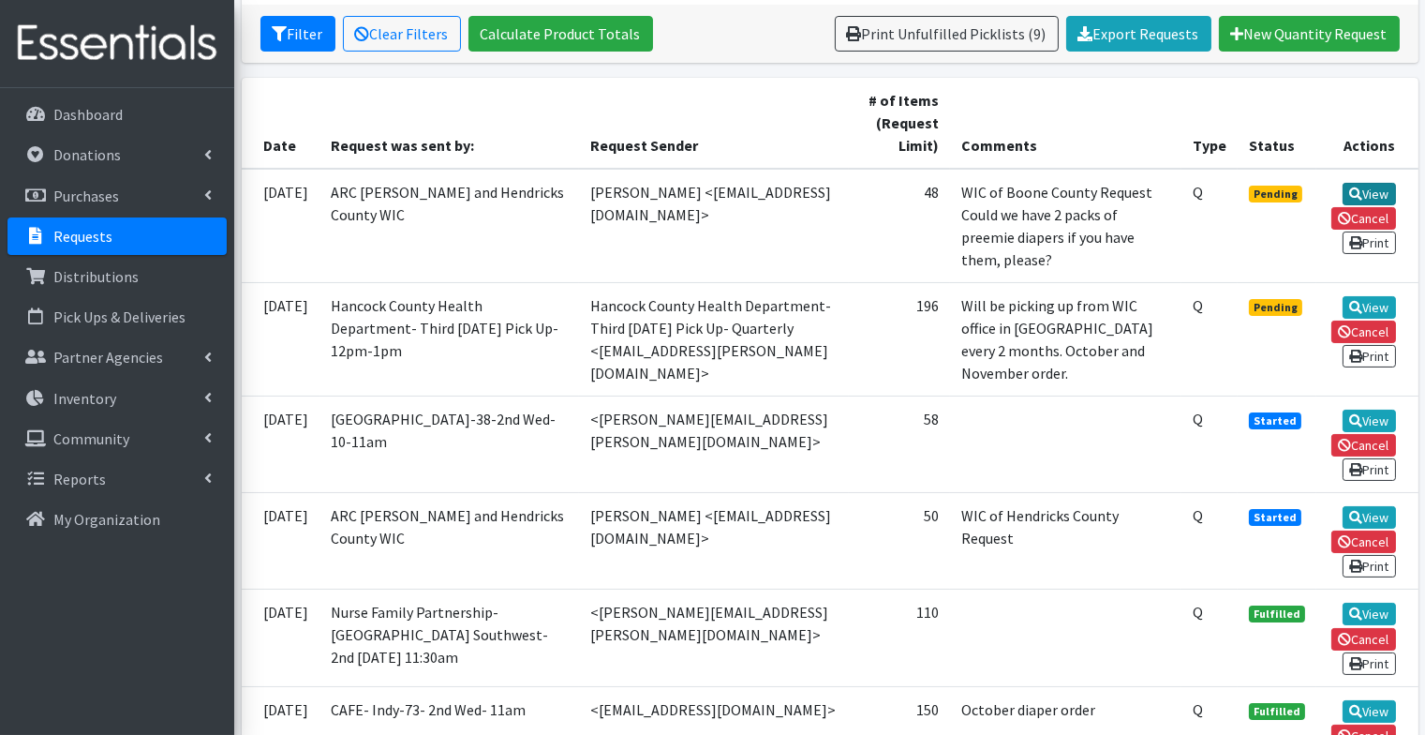
click at [1383, 188] on link "View" at bounding box center [1369, 194] width 53 height 22
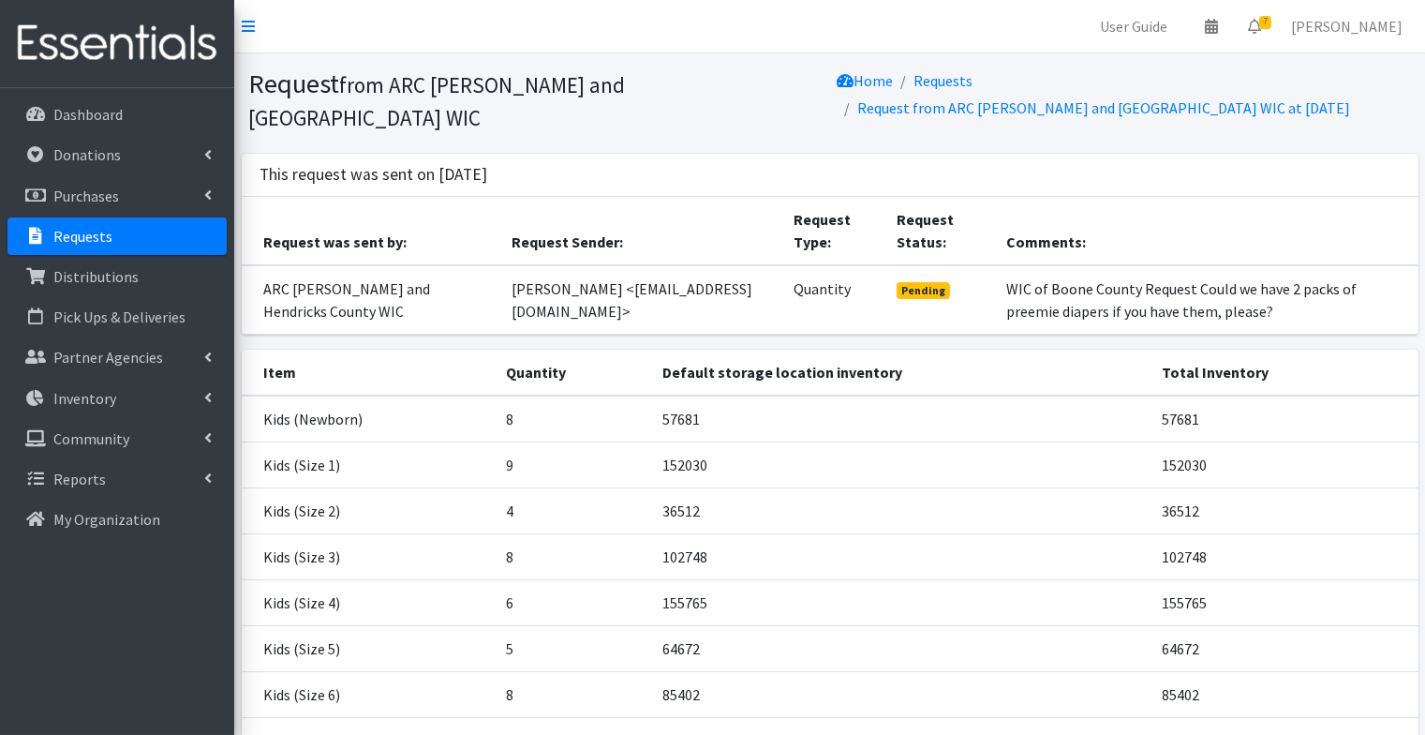
scroll to position [156, 0]
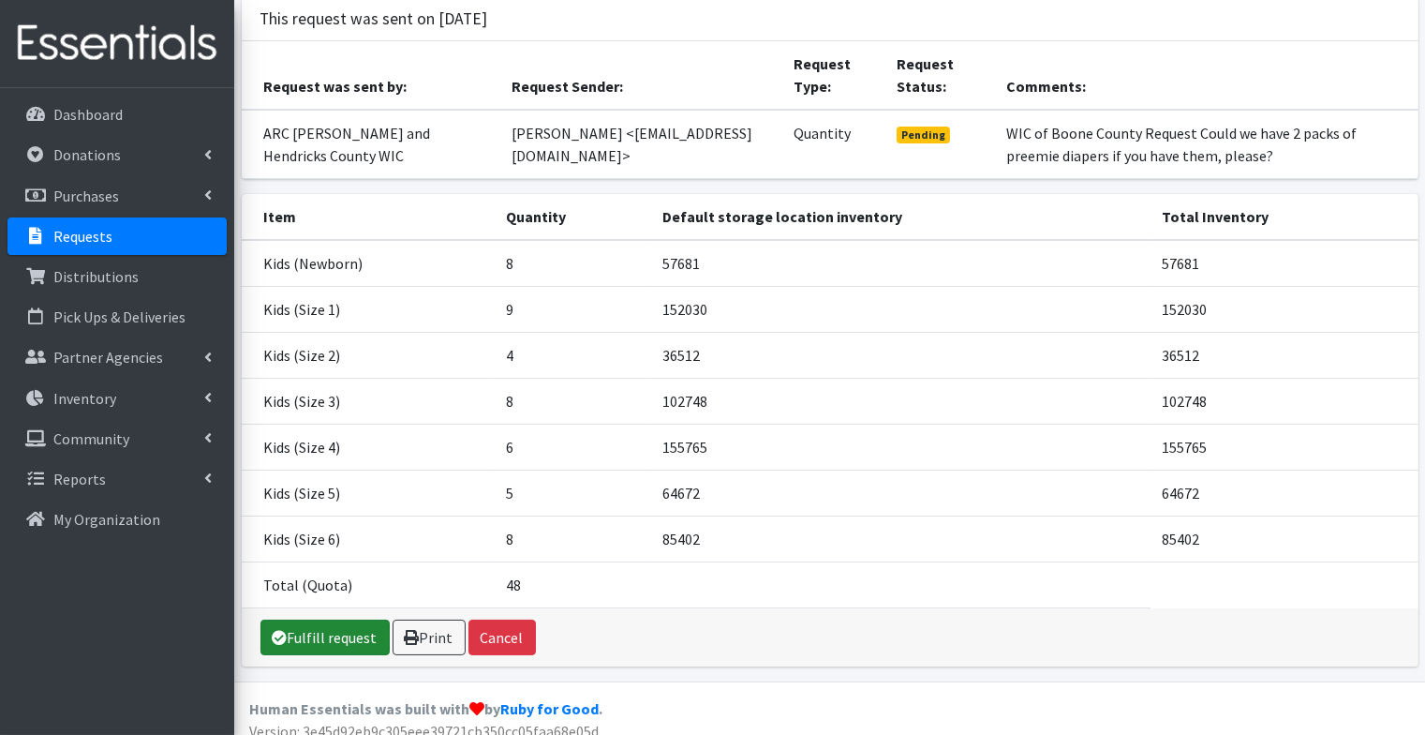
click at [331, 620] on link "Fulfill request" at bounding box center [325, 637] width 129 height 36
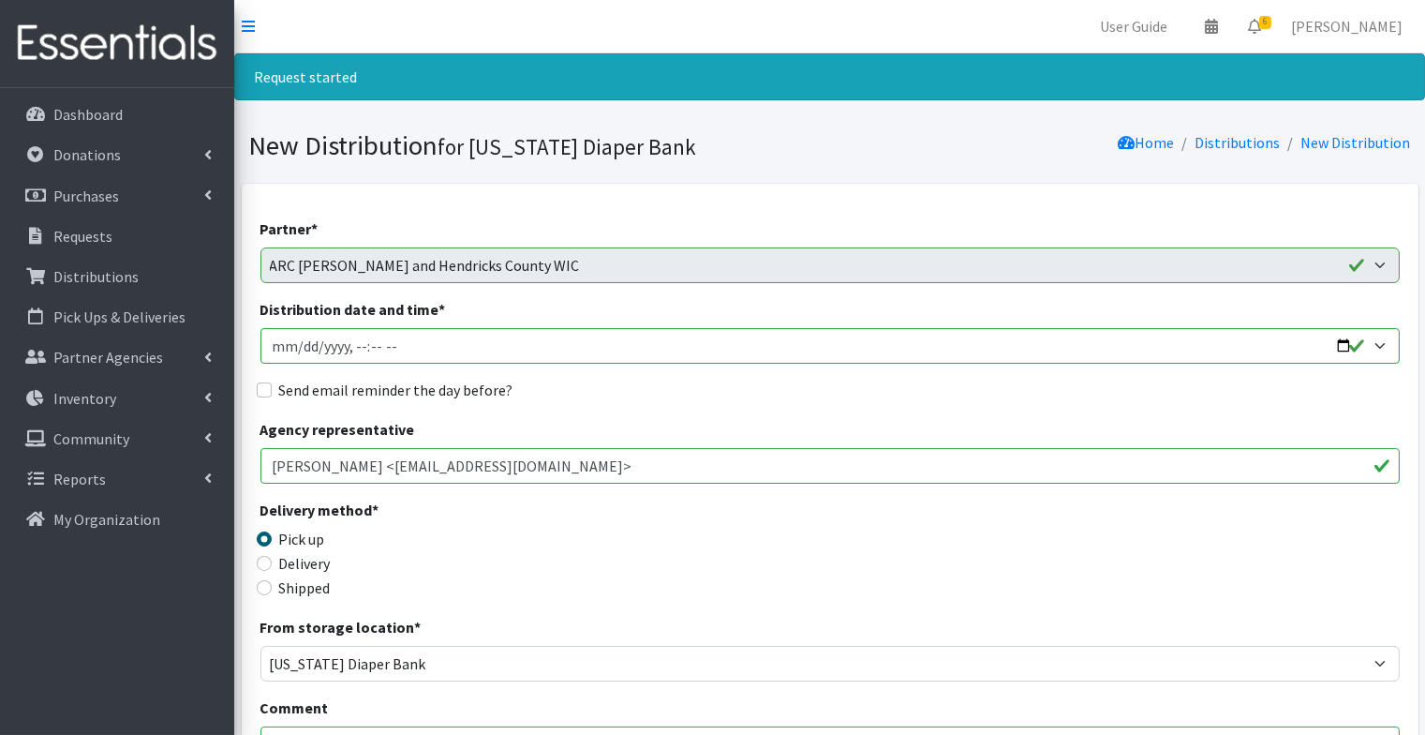
scroll to position [22, 0]
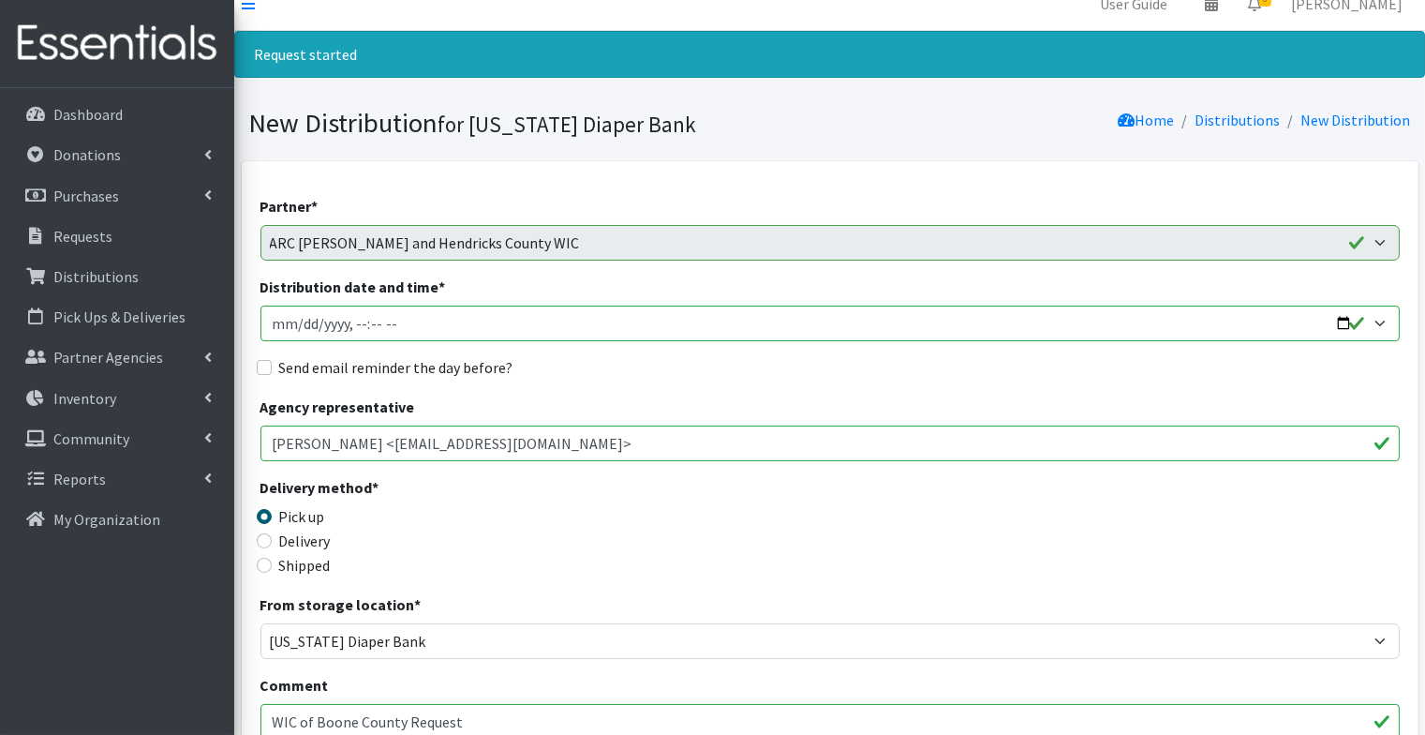
click at [301, 318] on input "Distribution date and time *" at bounding box center [831, 324] width 1140 height 36
type input "2025-10-08T13:00"
click at [266, 370] on input "Send email reminder the day before?" at bounding box center [264, 367] width 15 height 15
checkbox input "true"
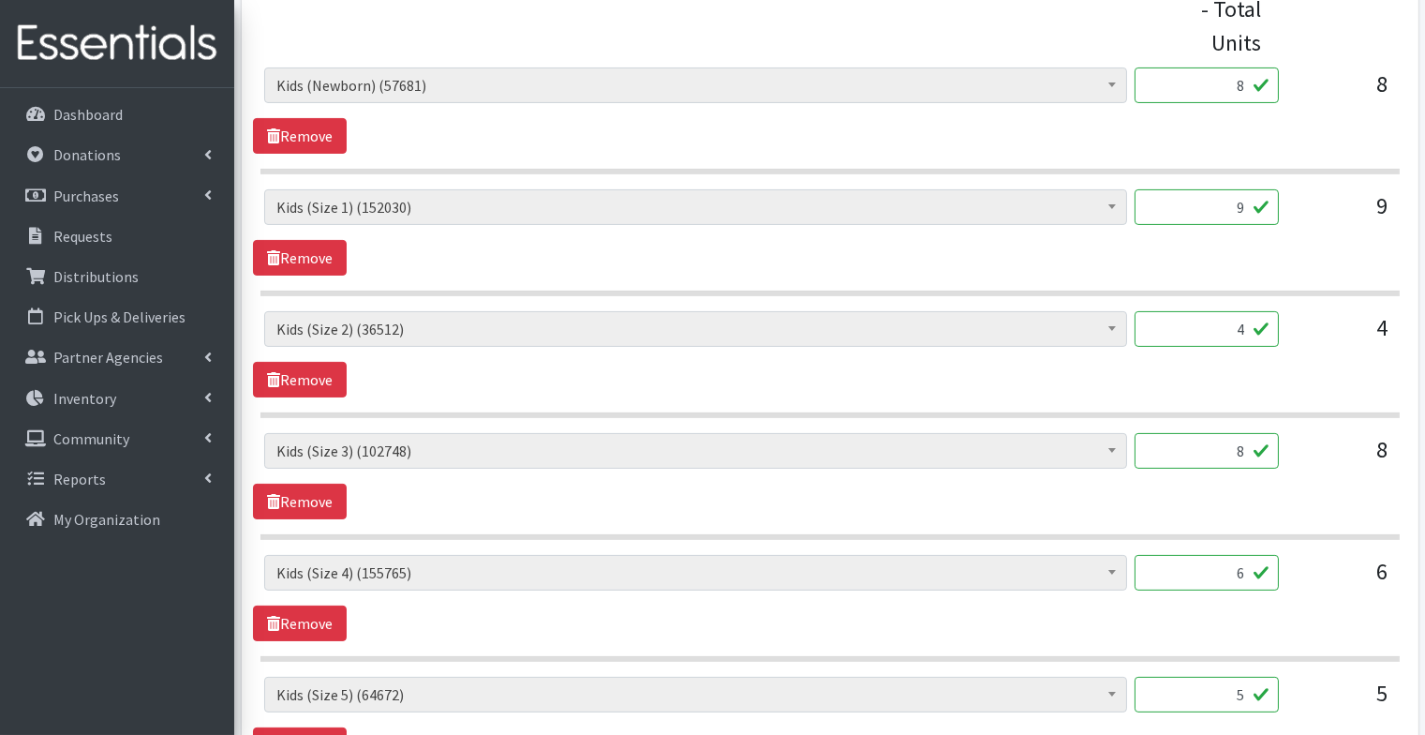
scroll to position [1240, 0]
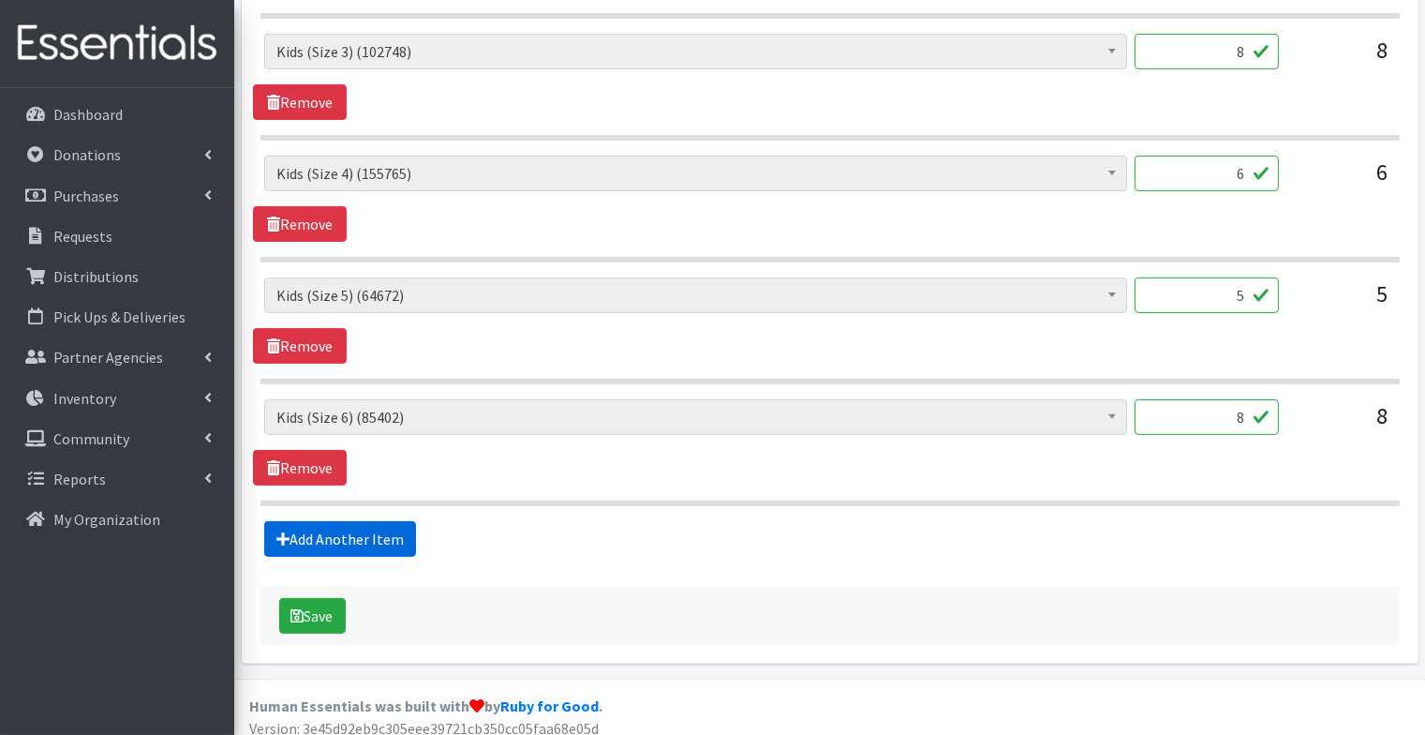
click at [336, 529] on link "Add Another Item" at bounding box center [340, 539] width 152 height 36
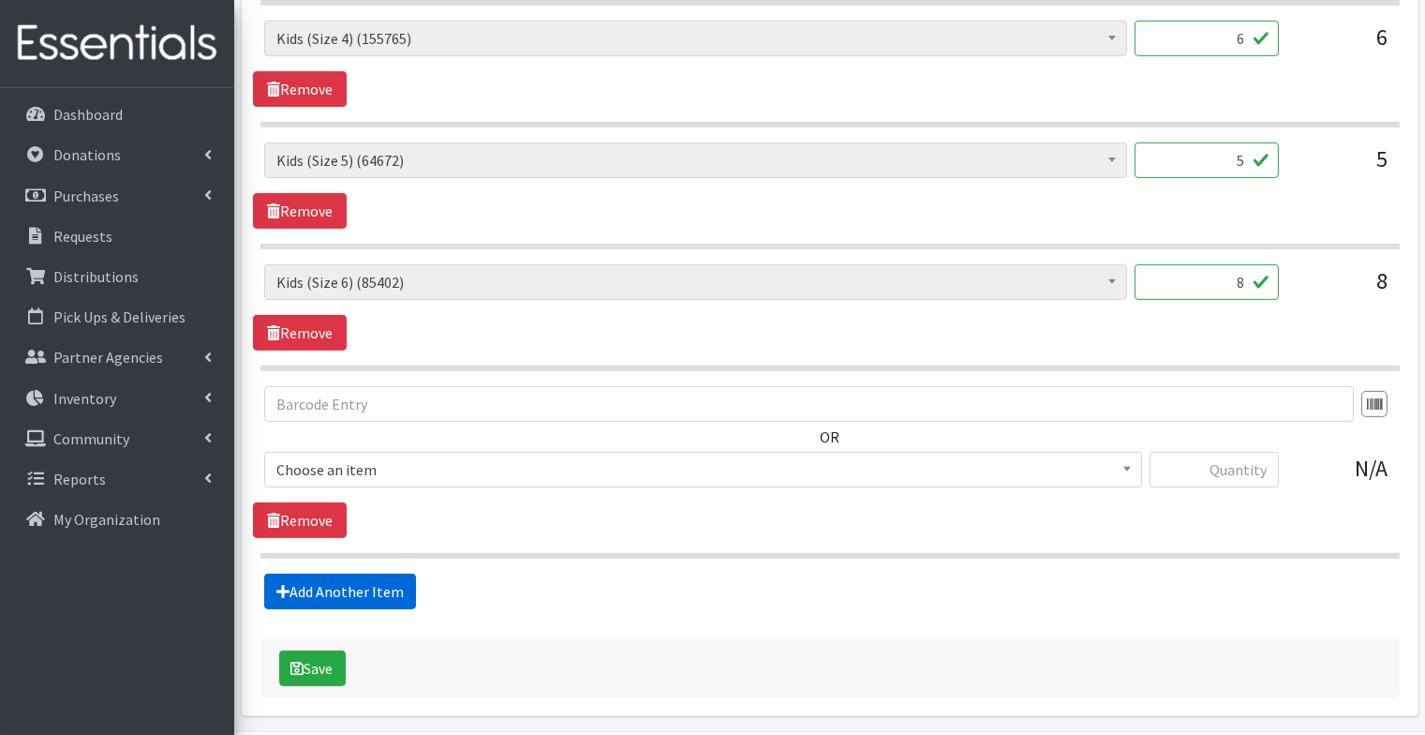
scroll to position [1426, 0]
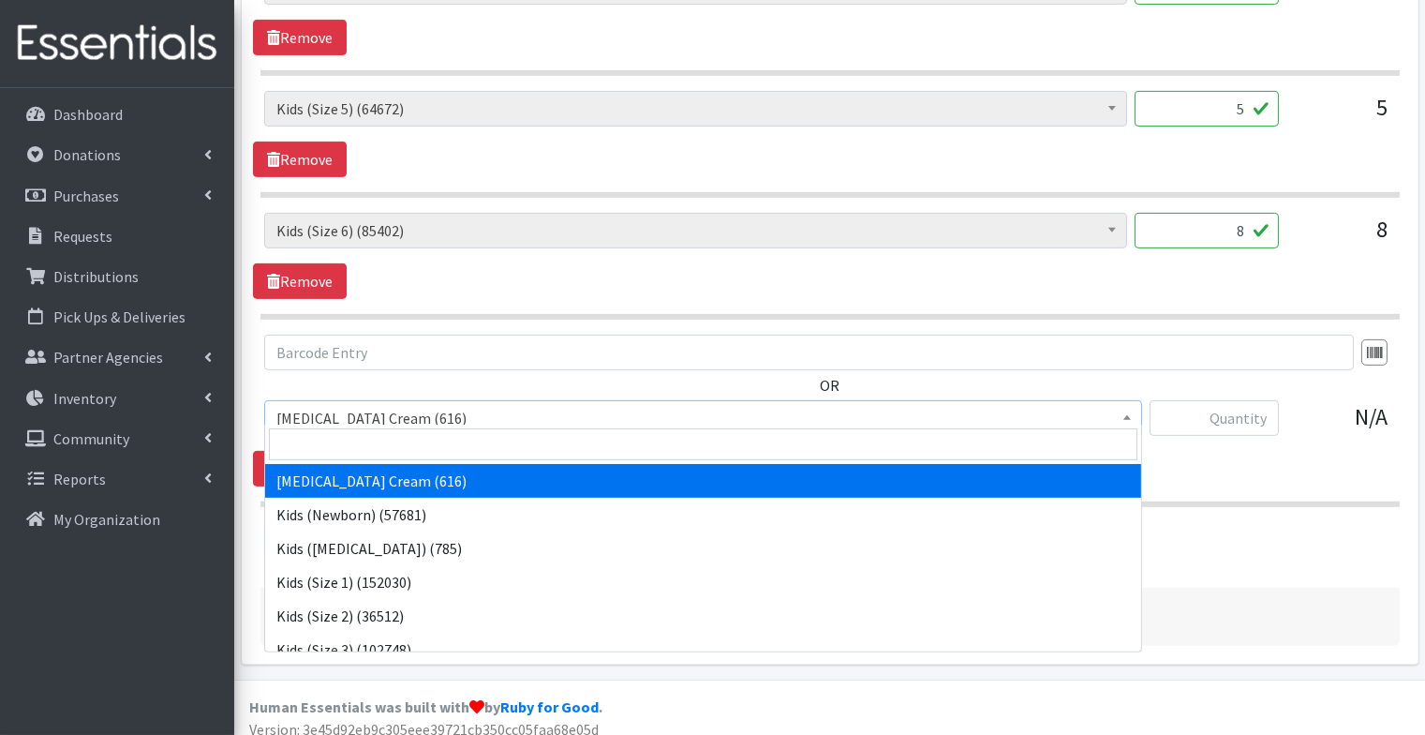
click at [387, 410] on span "Diaper Rash Cream (616)" at bounding box center [703, 418] width 854 height 26
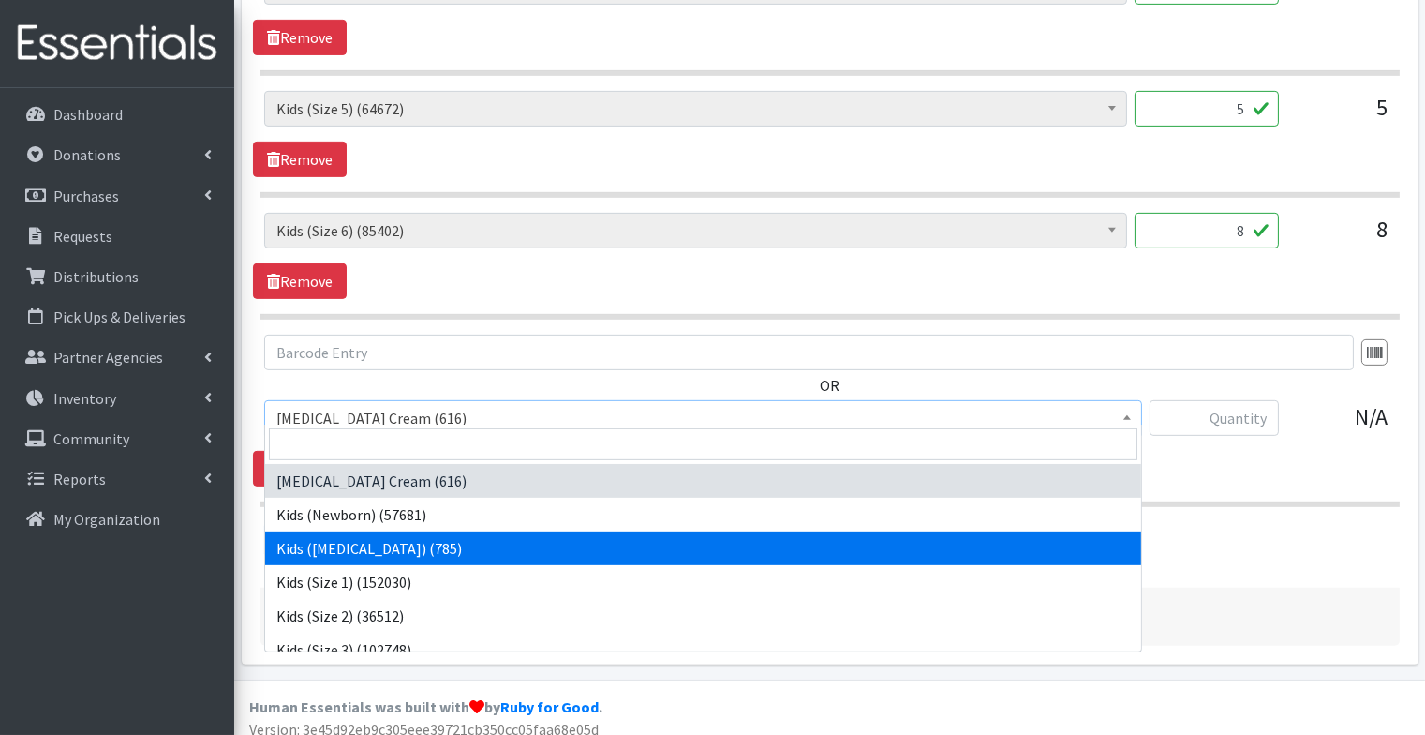
select select "3413"
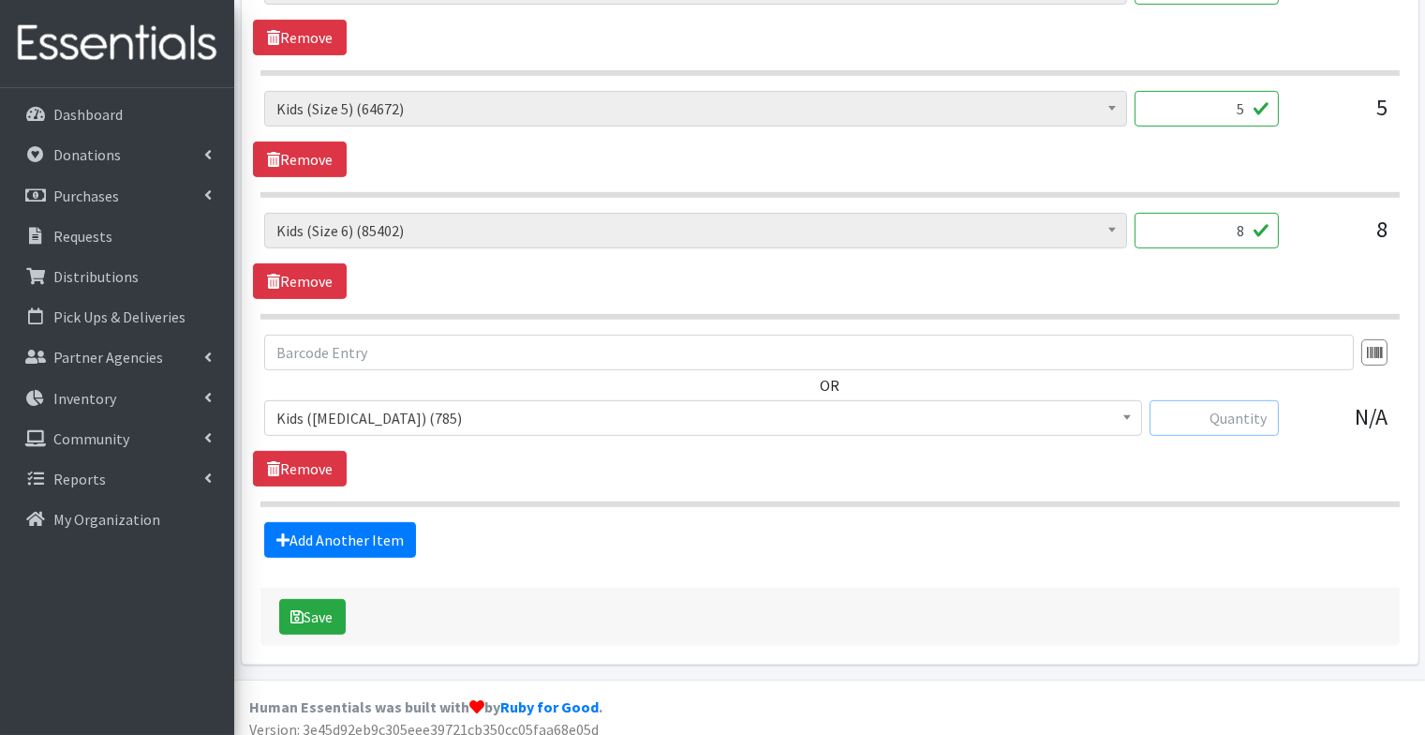
click at [1232, 400] on input "text" at bounding box center [1214, 418] width 129 height 36
type input "2"
click at [316, 602] on button "Save" at bounding box center [312, 617] width 67 height 36
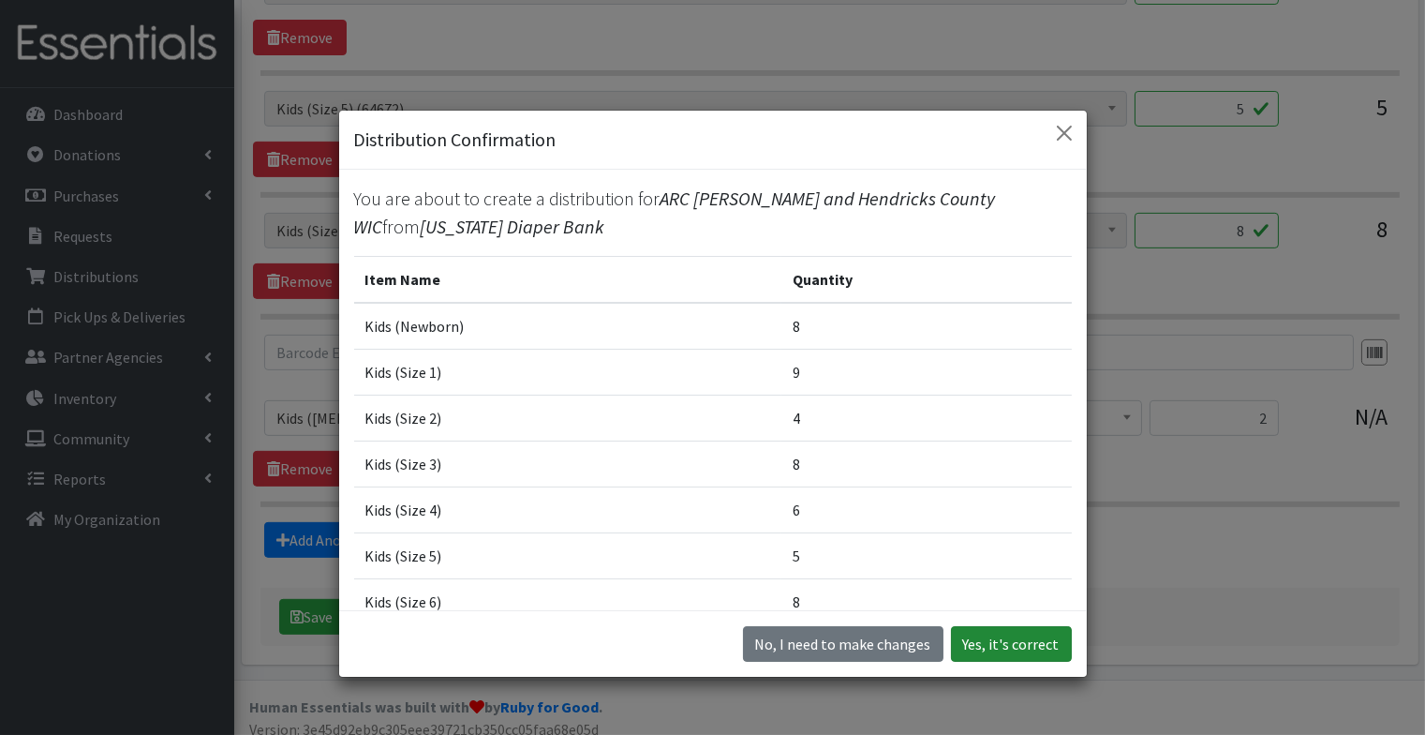
click at [1025, 653] on button "Yes, it's correct" at bounding box center [1011, 644] width 121 height 36
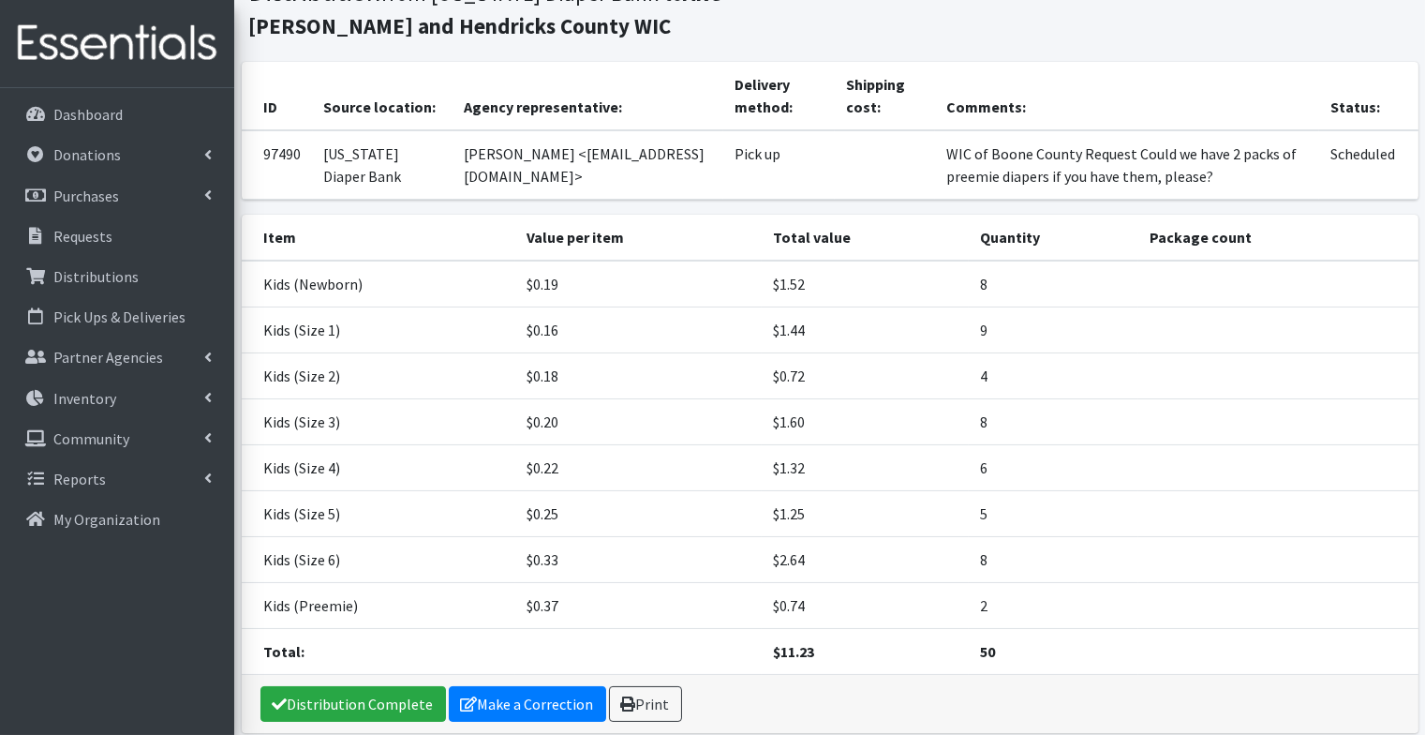
scroll to position [230, 0]
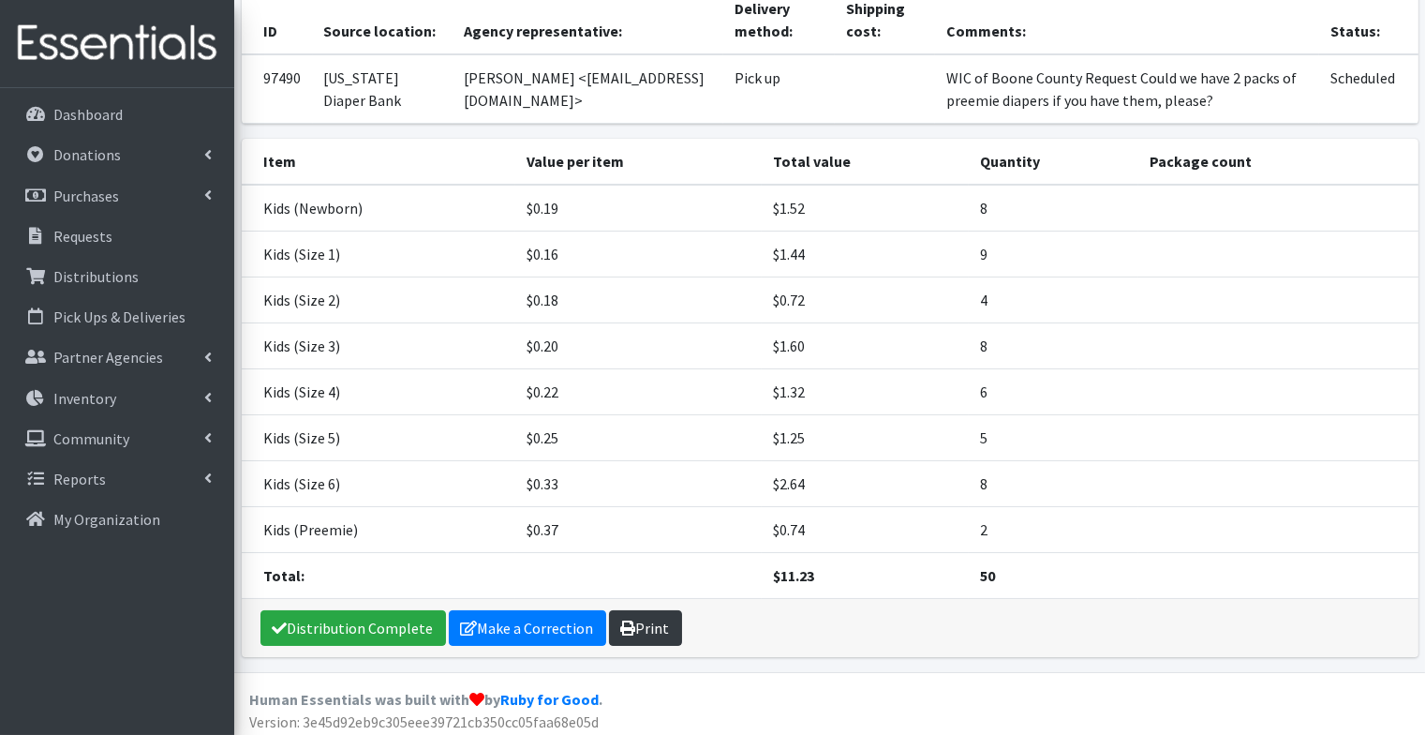
click at [644, 630] on link "Print" at bounding box center [645, 628] width 73 height 36
click at [64, 238] on p "Requests" at bounding box center [82, 236] width 59 height 19
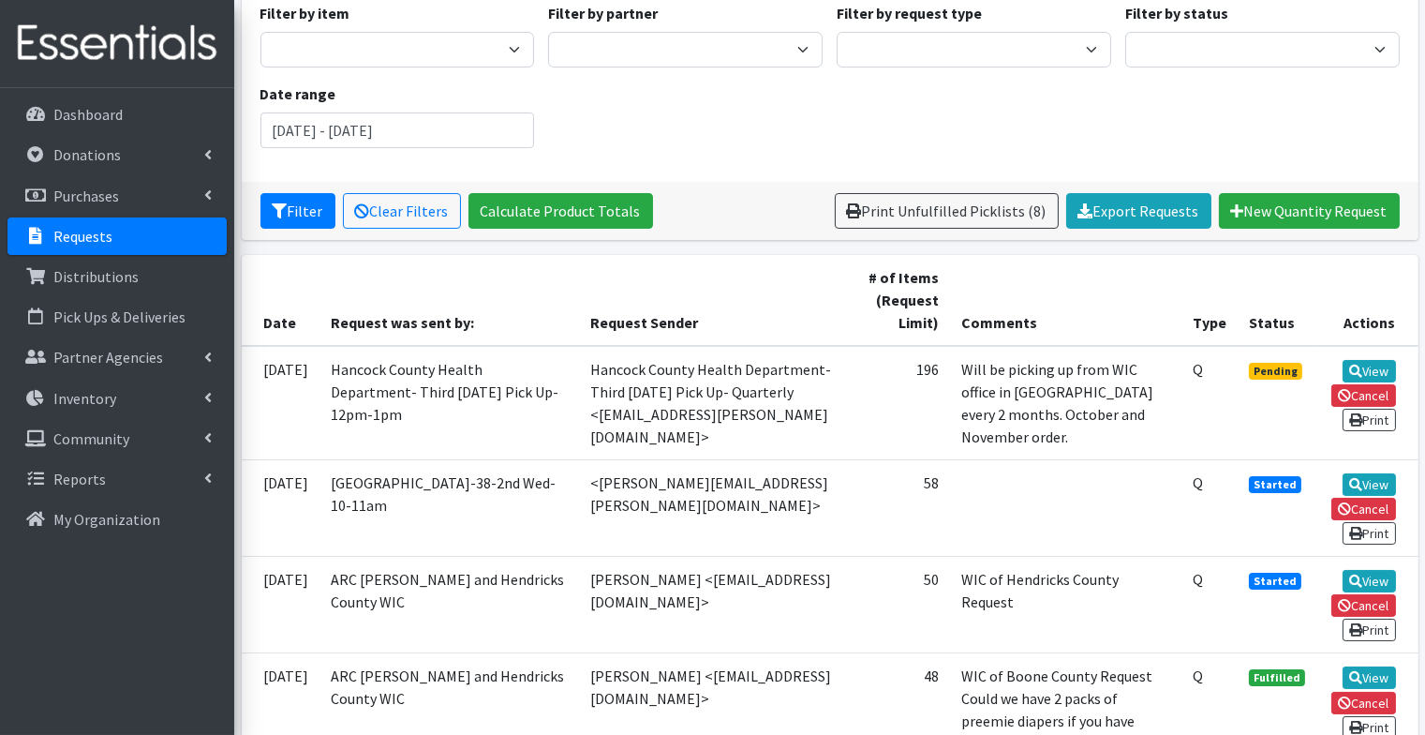
scroll to position [183, 0]
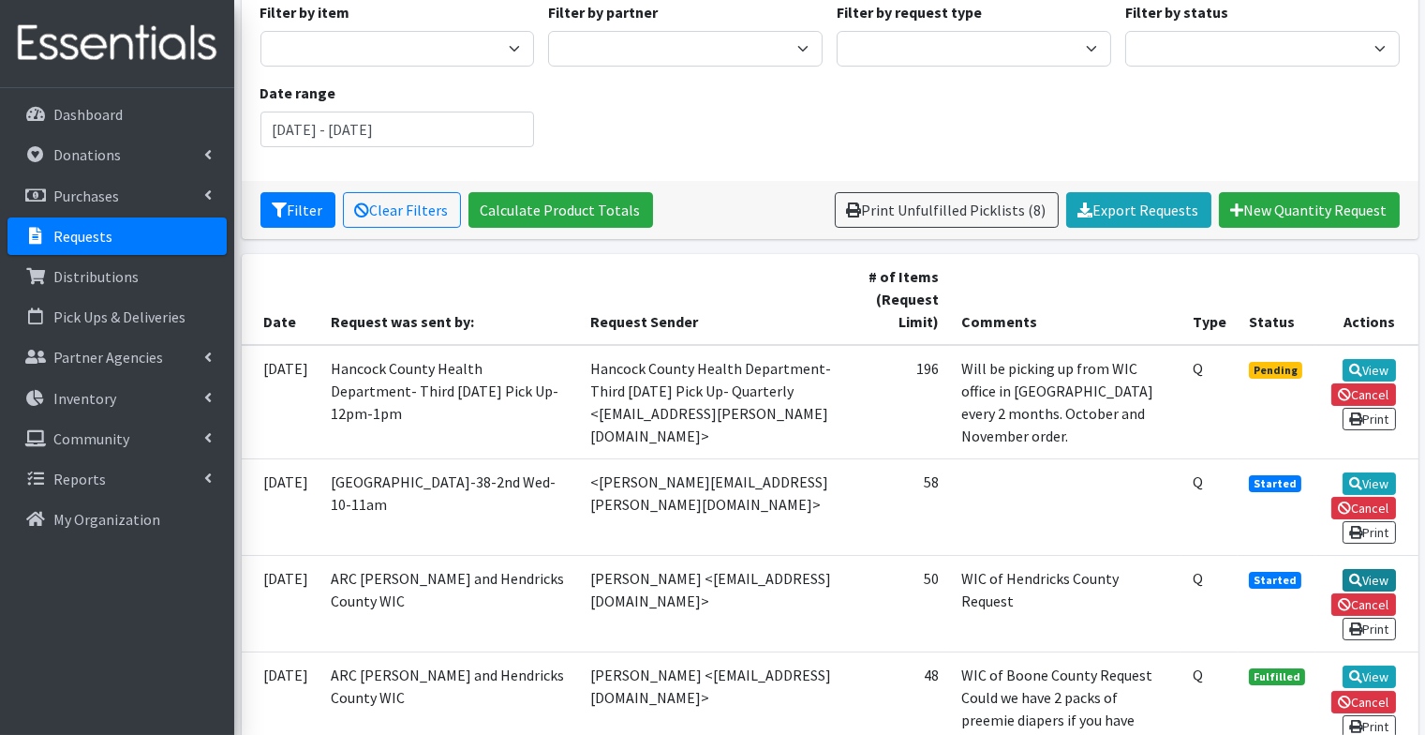
click at [1370, 573] on link "View" at bounding box center [1369, 580] width 53 height 22
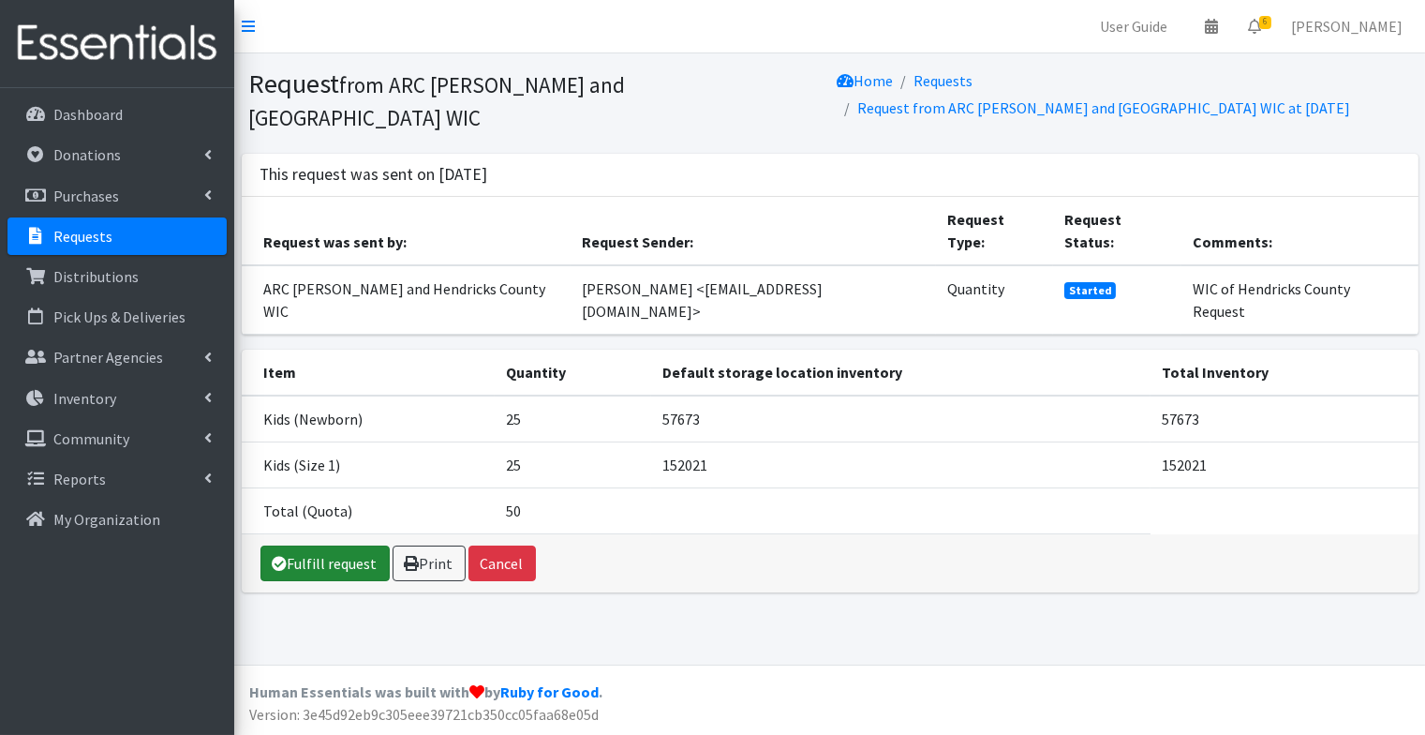
click at [336, 545] on link "Fulfill request" at bounding box center [325, 563] width 129 height 36
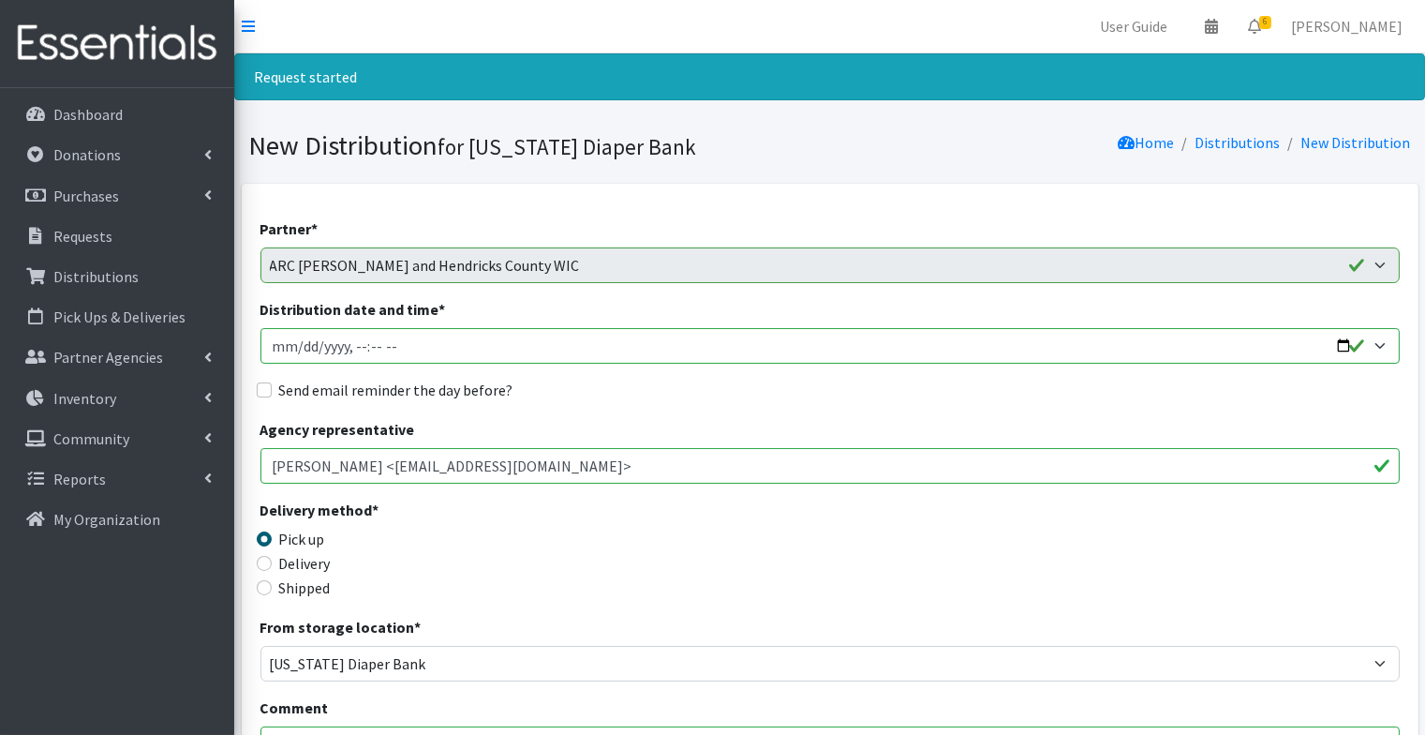
click at [295, 349] on input "Distribution date and time *" at bounding box center [831, 346] width 1140 height 36
click at [359, 351] on input "Distribution date and time *" at bounding box center [831, 346] width 1140 height 36
click at [379, 341] on input "Distribution date and time *" at bounding box center [831, 346] width 1140 height 36
type input "2025-10-08T13:00"
click at [266, 389] on input "Send email reminder the day before?" at bounding box center [264, 389] width 15 height 15
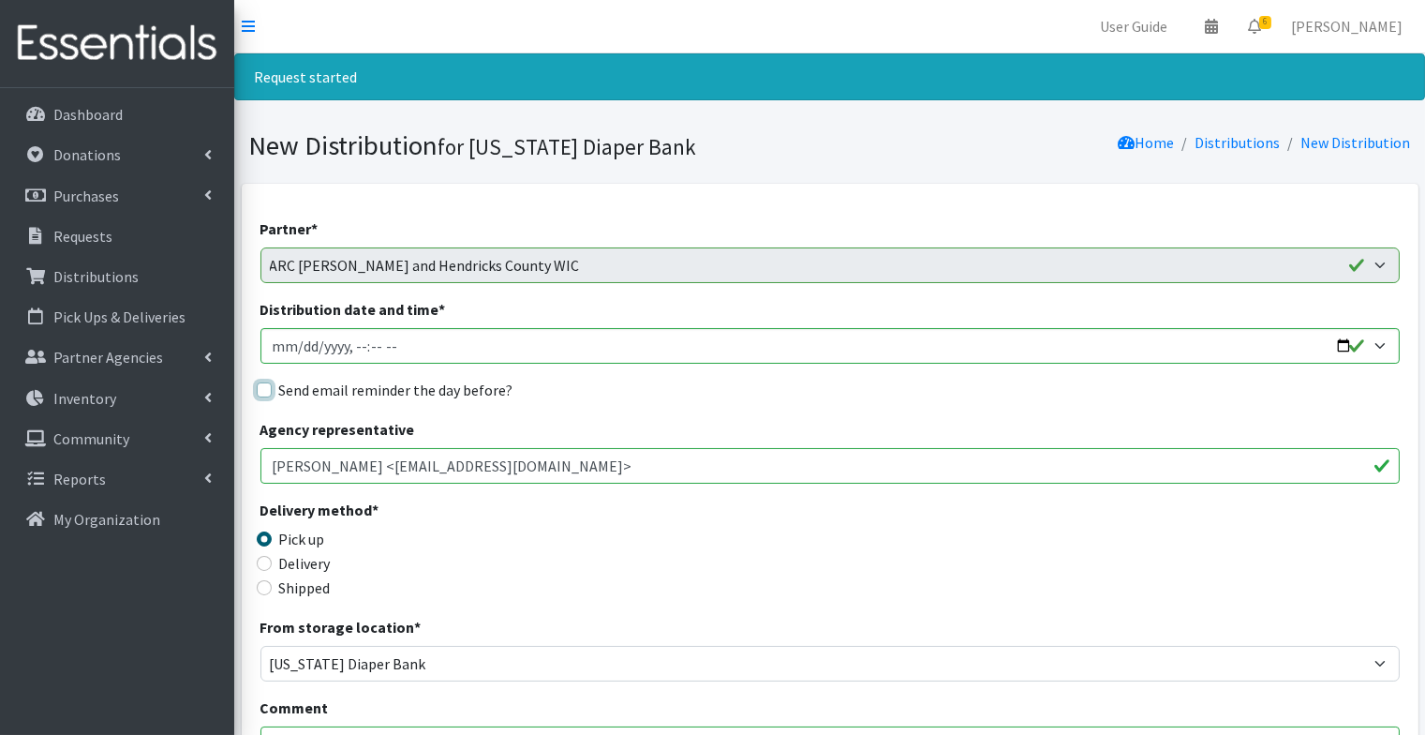
checkbox input "true"
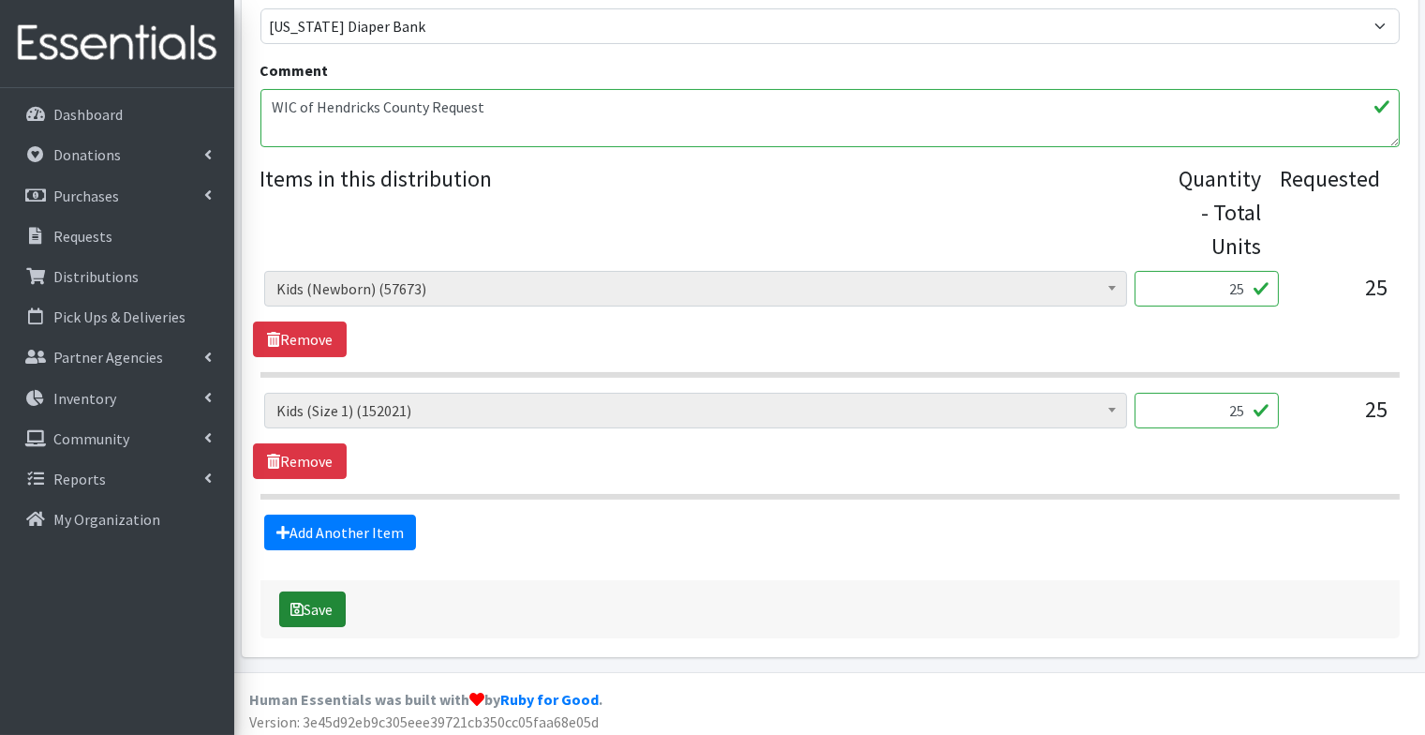
click at [317, 604] on button "Save" at bounding box center [312, 609] width 67 height 36
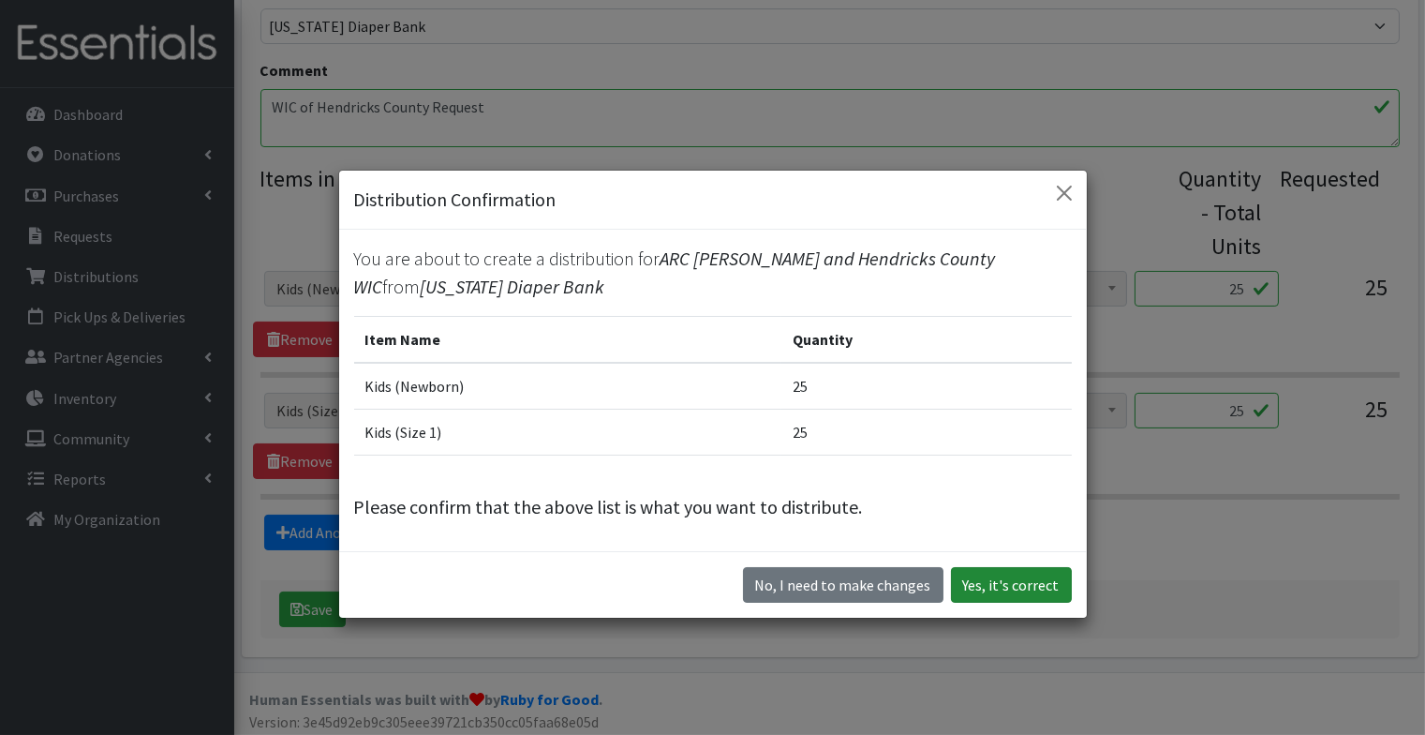
click at [1045, 593] on button "Yes, it's correct" at bounding box center [1011, 585] width 121 height 36
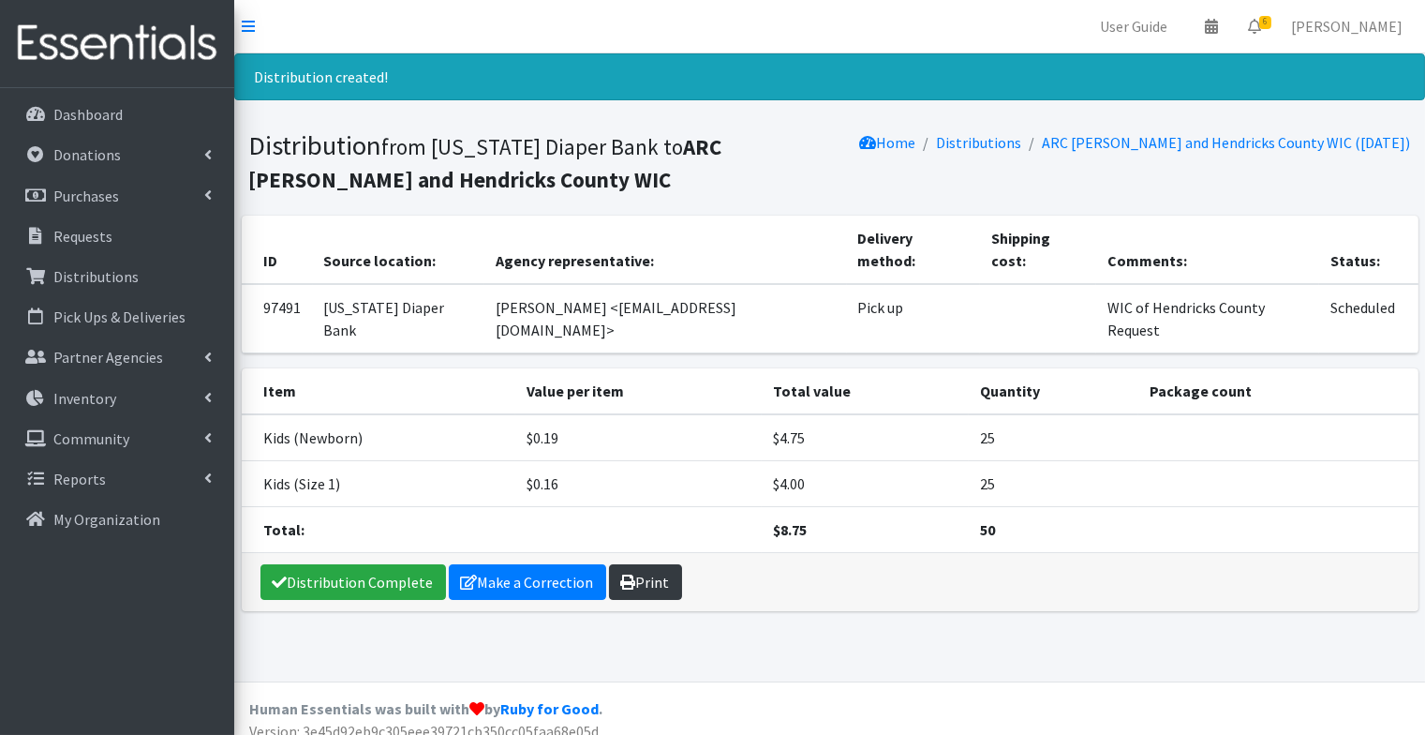
click at [641, 564] on link "Print" at bounding box center [645, 582] width 73 height 36
click at [119, 228] on link "Requests" at bounding box center [116, 235] width 219 height 37
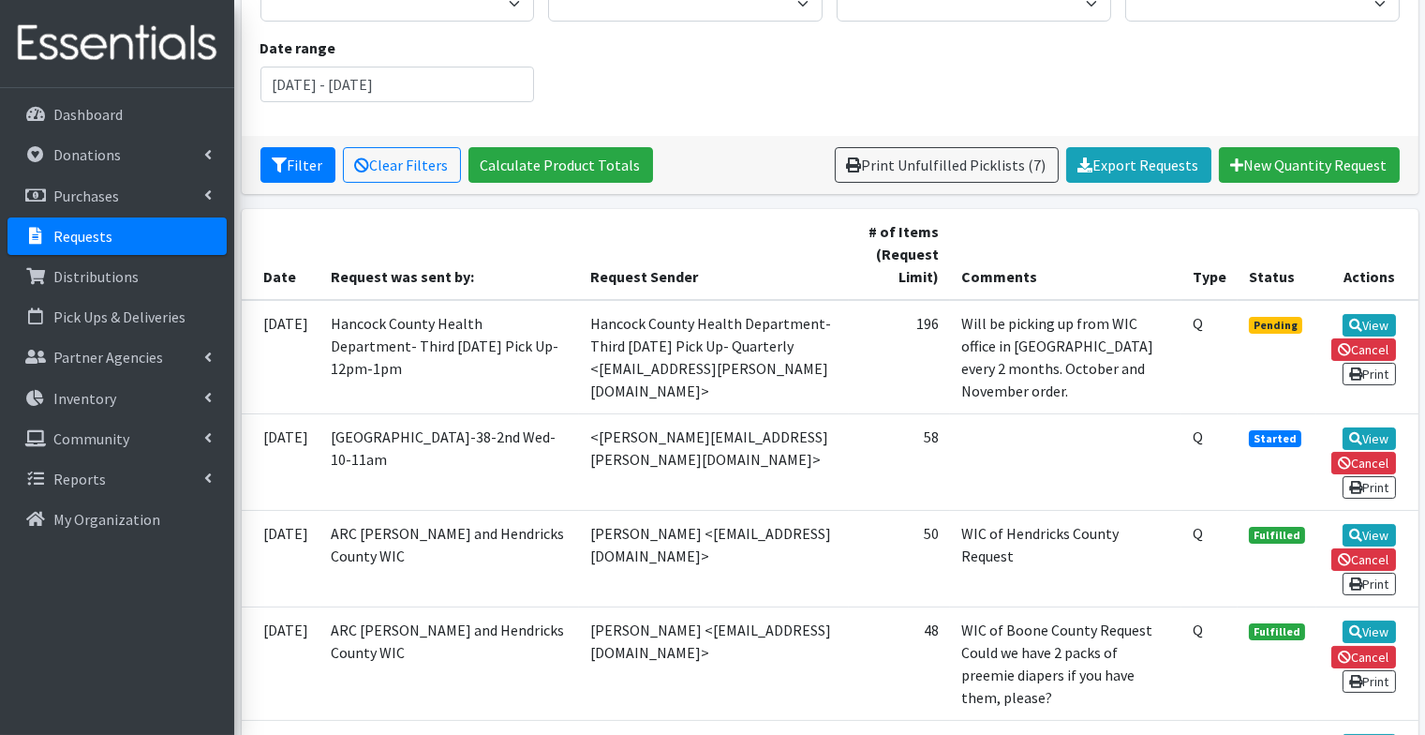
scroll to position [230, 0]
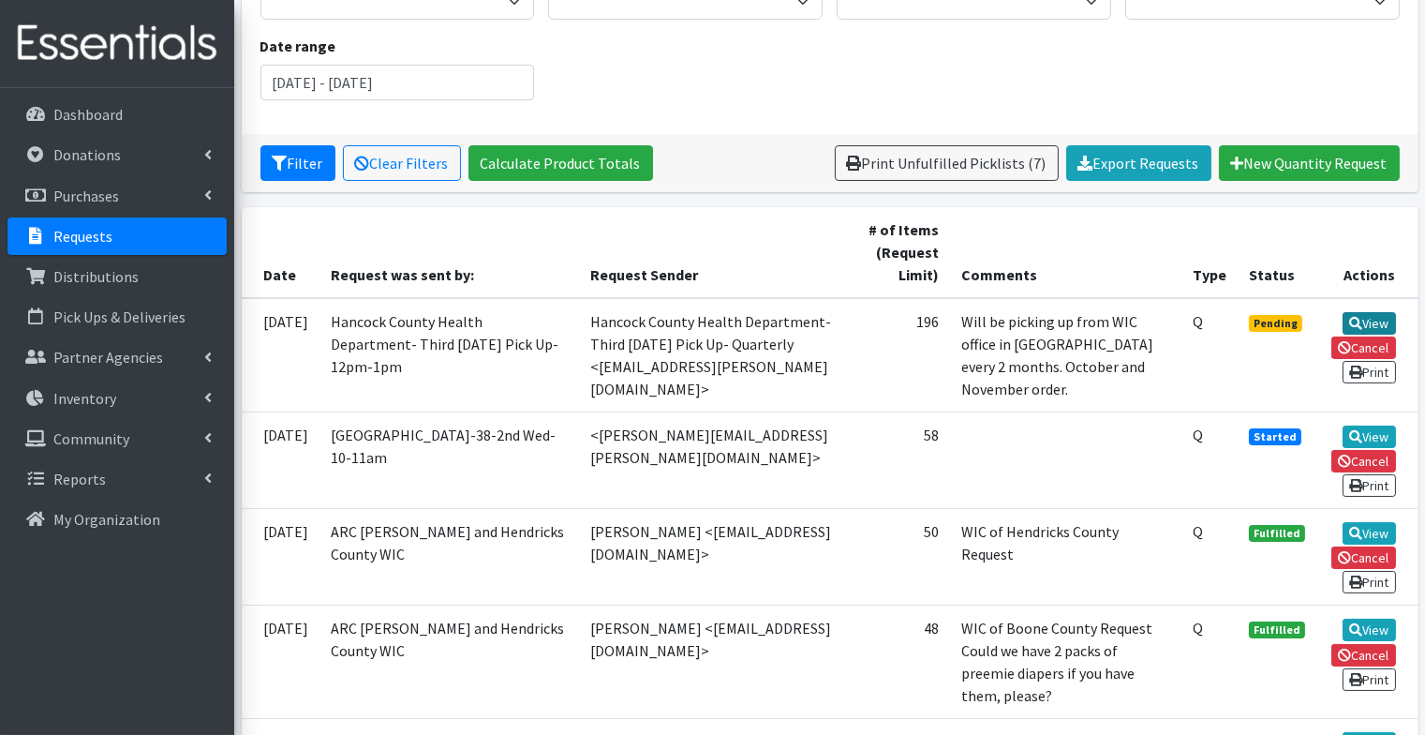
click at [1369, 316] on link "View" at bounding box center [1369, 323] width 53 height 22
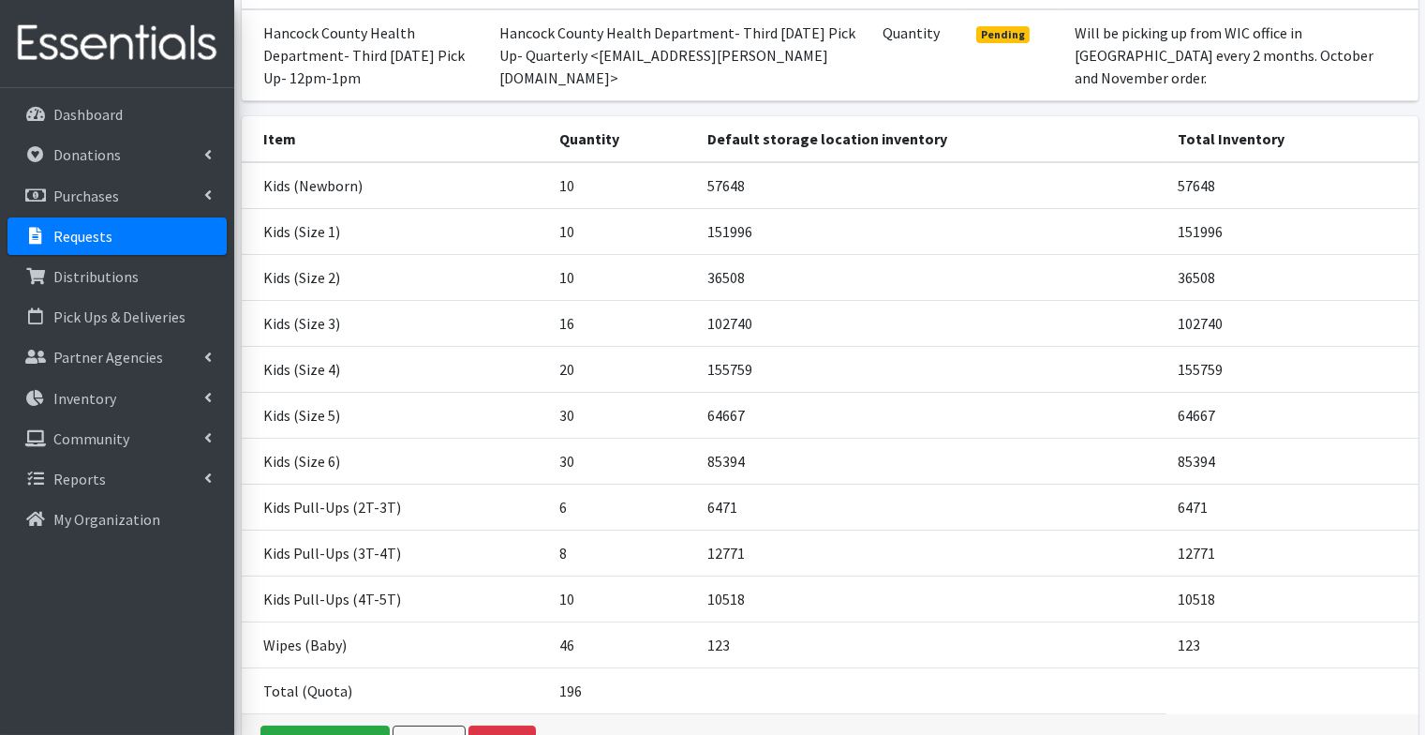
scroll to position [386, 0]
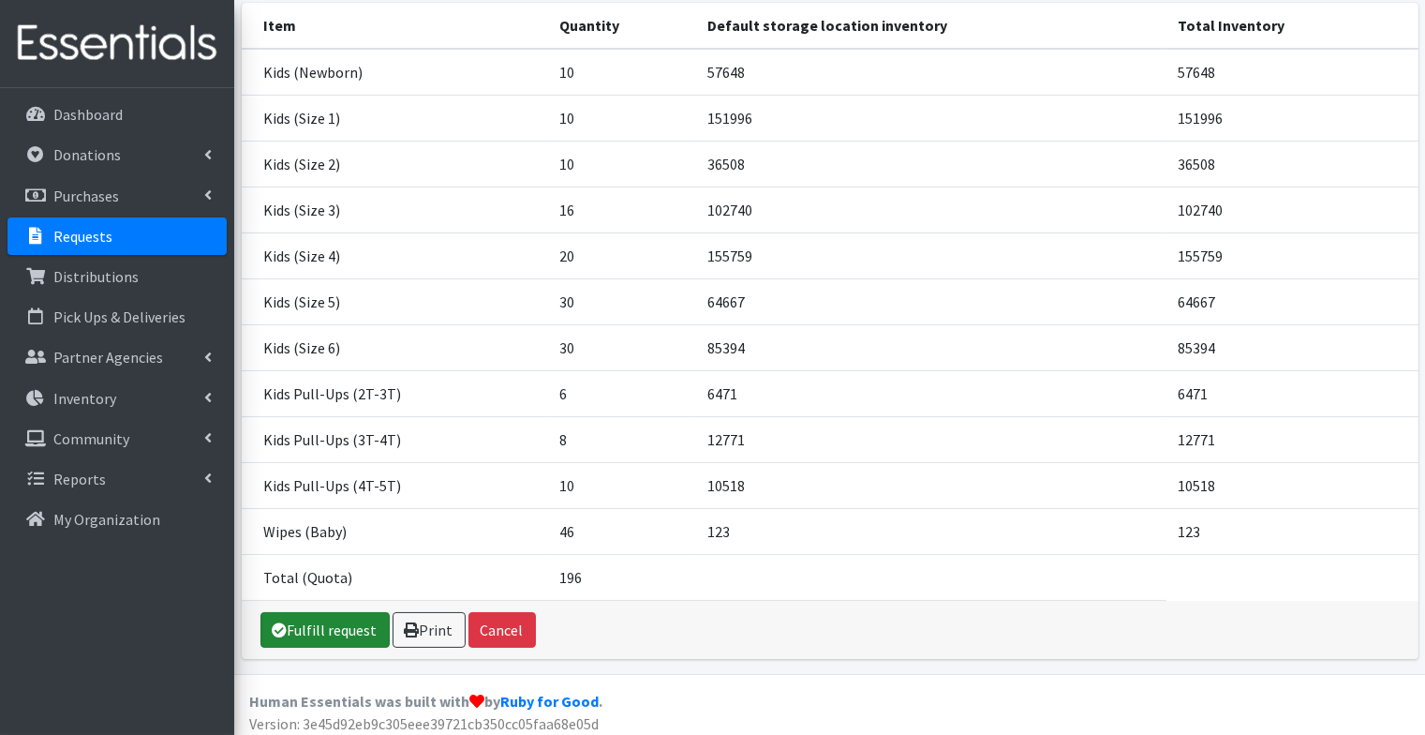
click at [362, 625] on link "Fulfill request" at bounding box center [325, 630] width 129 height 36
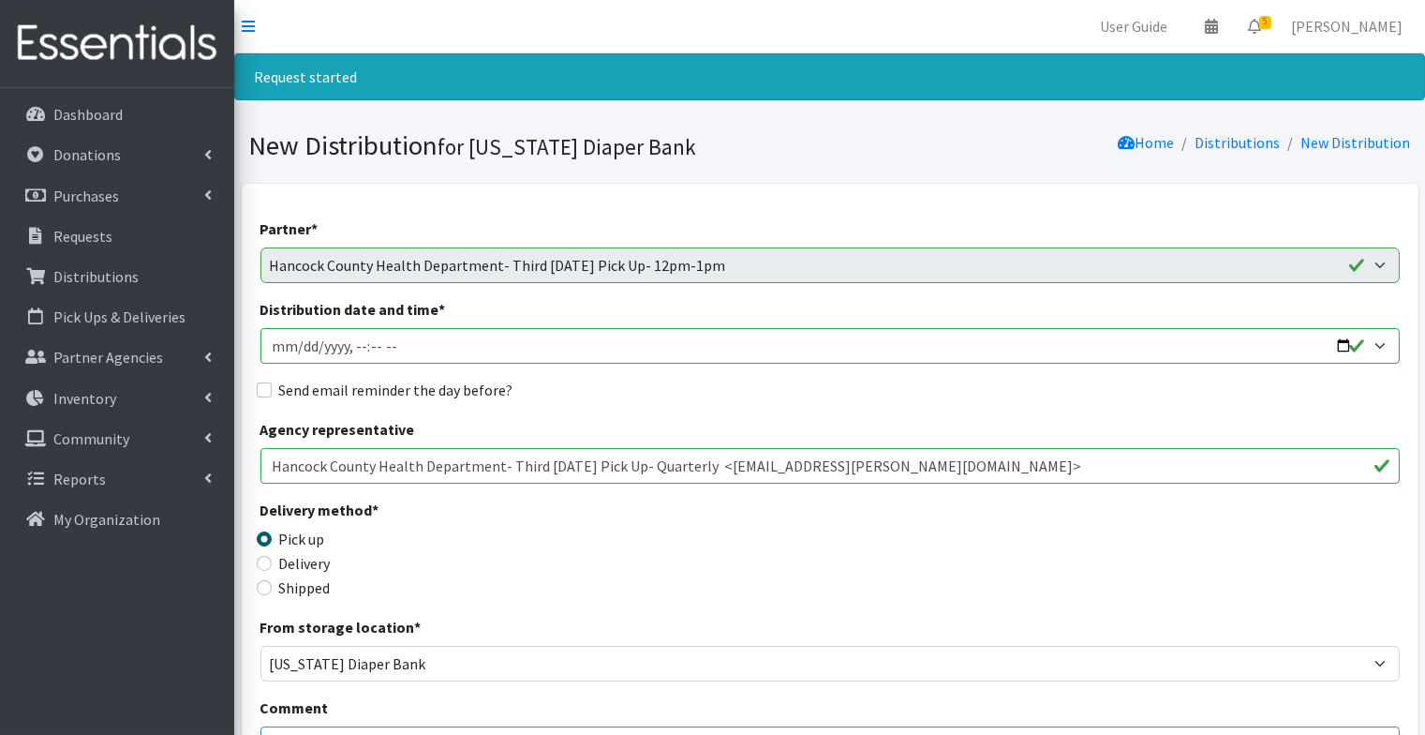
click at [274, 344] on input "Distribution date and time *" at bounding box center [831, 346] width 1140 height 36
click at [355, 352] on input "Distribution date and time *" at bounding box center [831, 346] width 1140 height 36
type input "2025-10-07T13:30"
click at [259, 390] on input "Send email reminder the day before?" at bounding box center [264, 389] width 15 height 15
checkbox input "true"
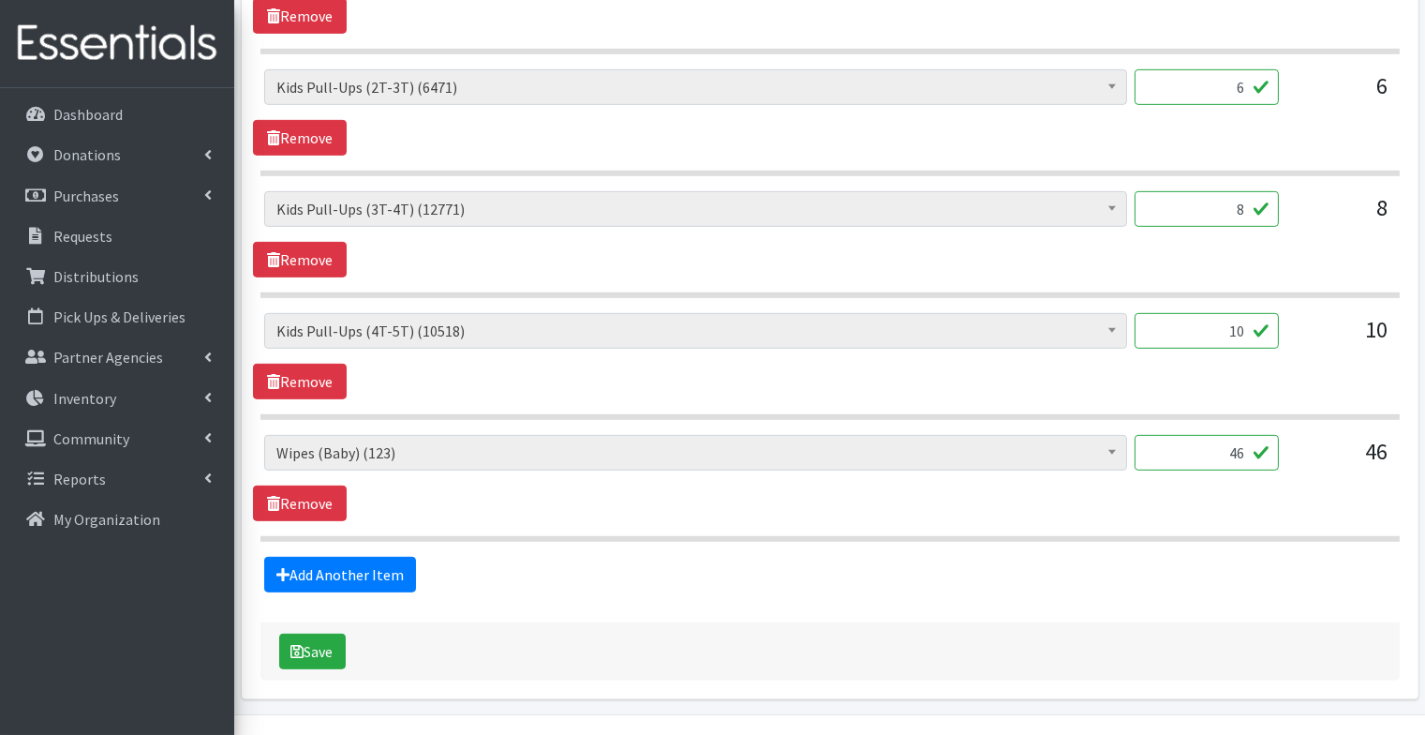
scroll to position [1722, 0]
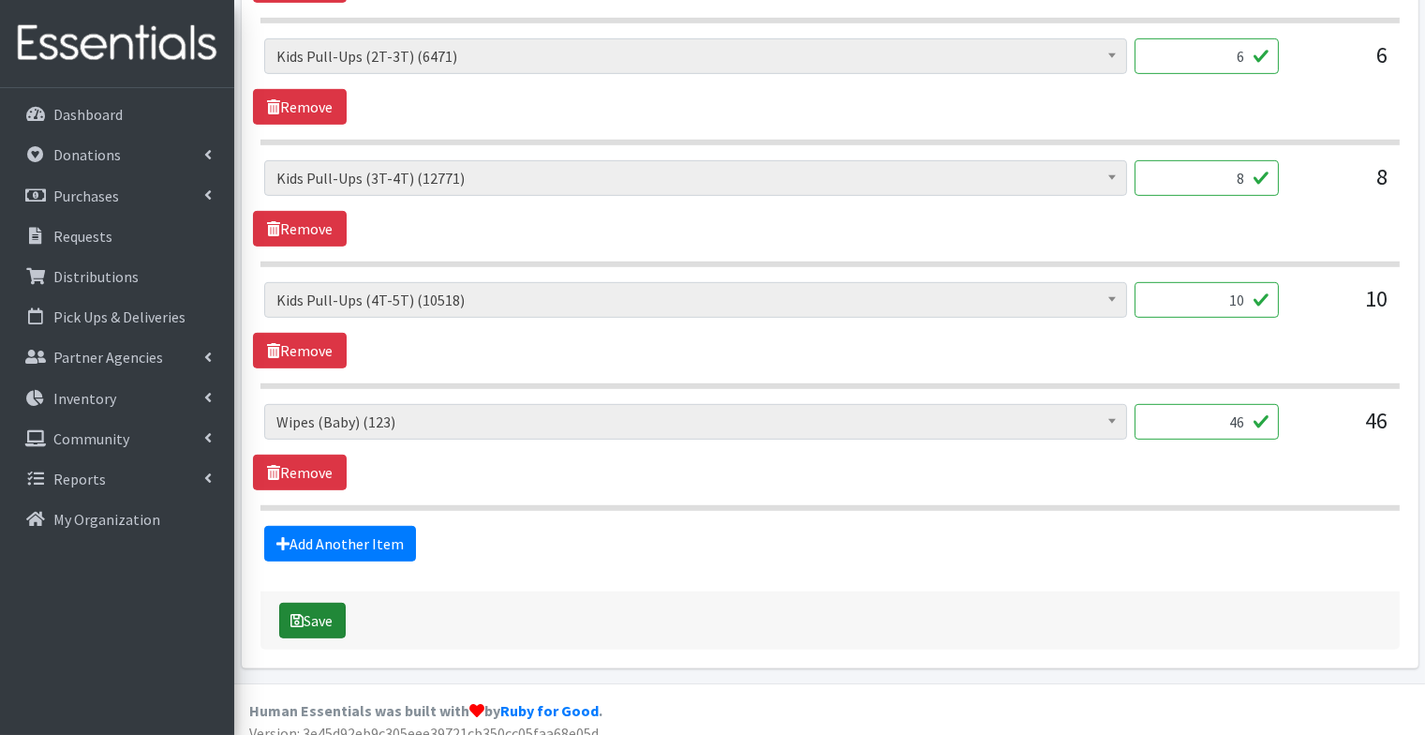
click at [325, 607] on button "Save" at bounding box center [312, 621] width 67 height 36
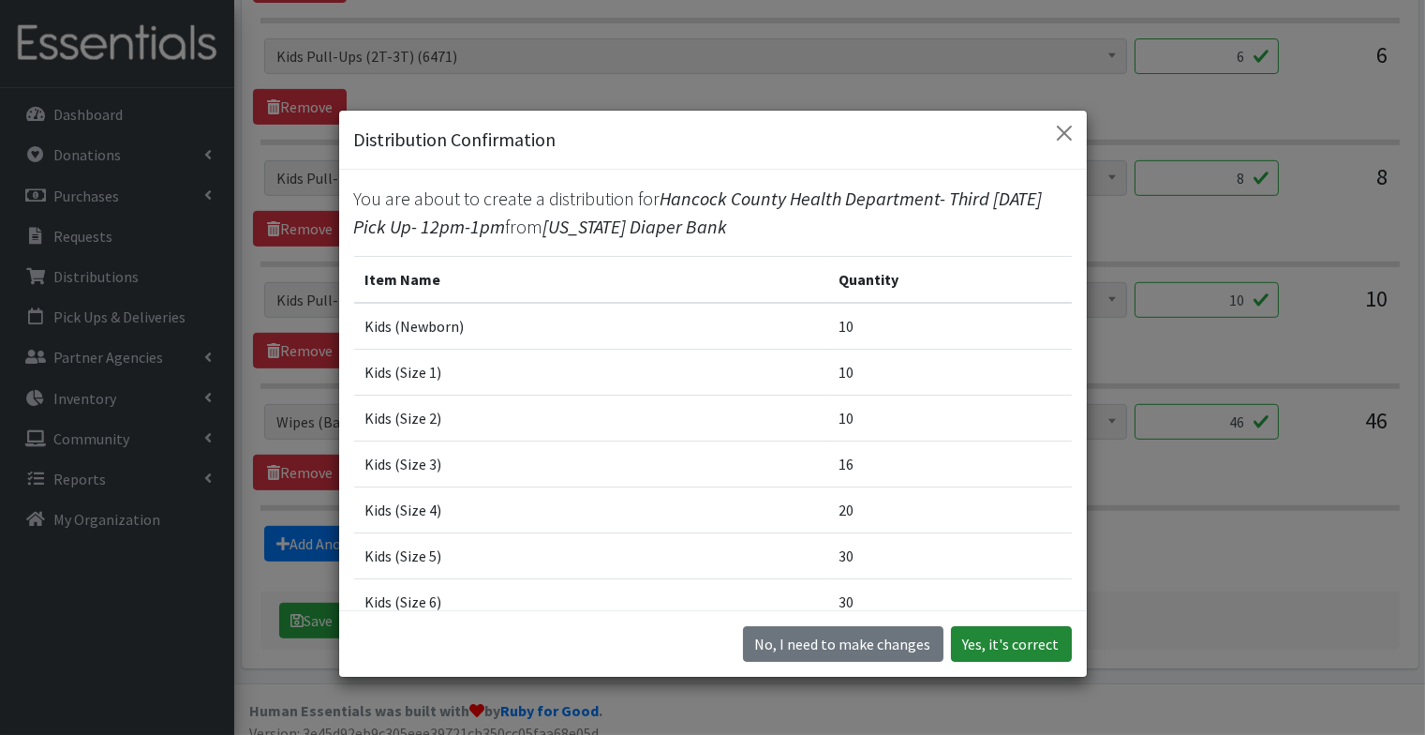
click at [1029, 652] on button "Yes, it's correct" at bounding box center [1011, 644] width 121 height 36
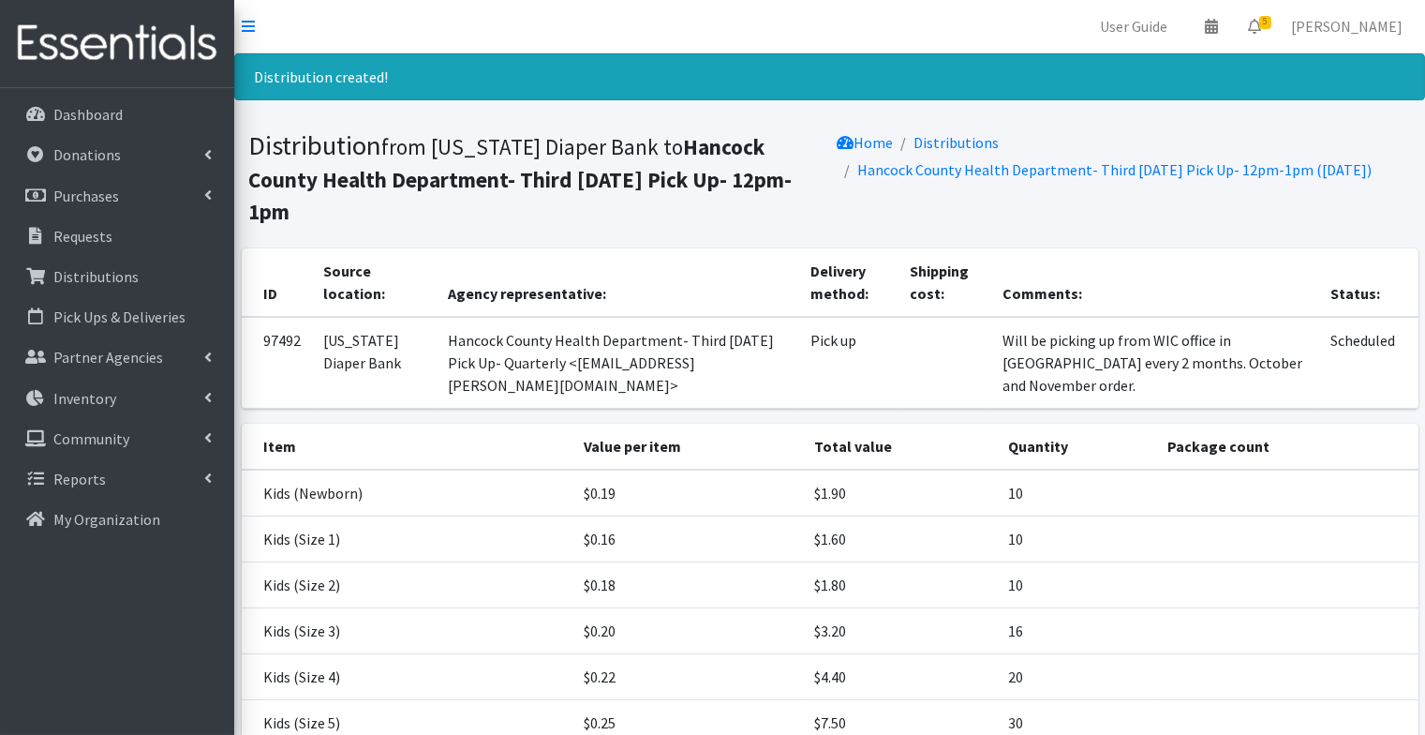
scroll to position [389, 0]
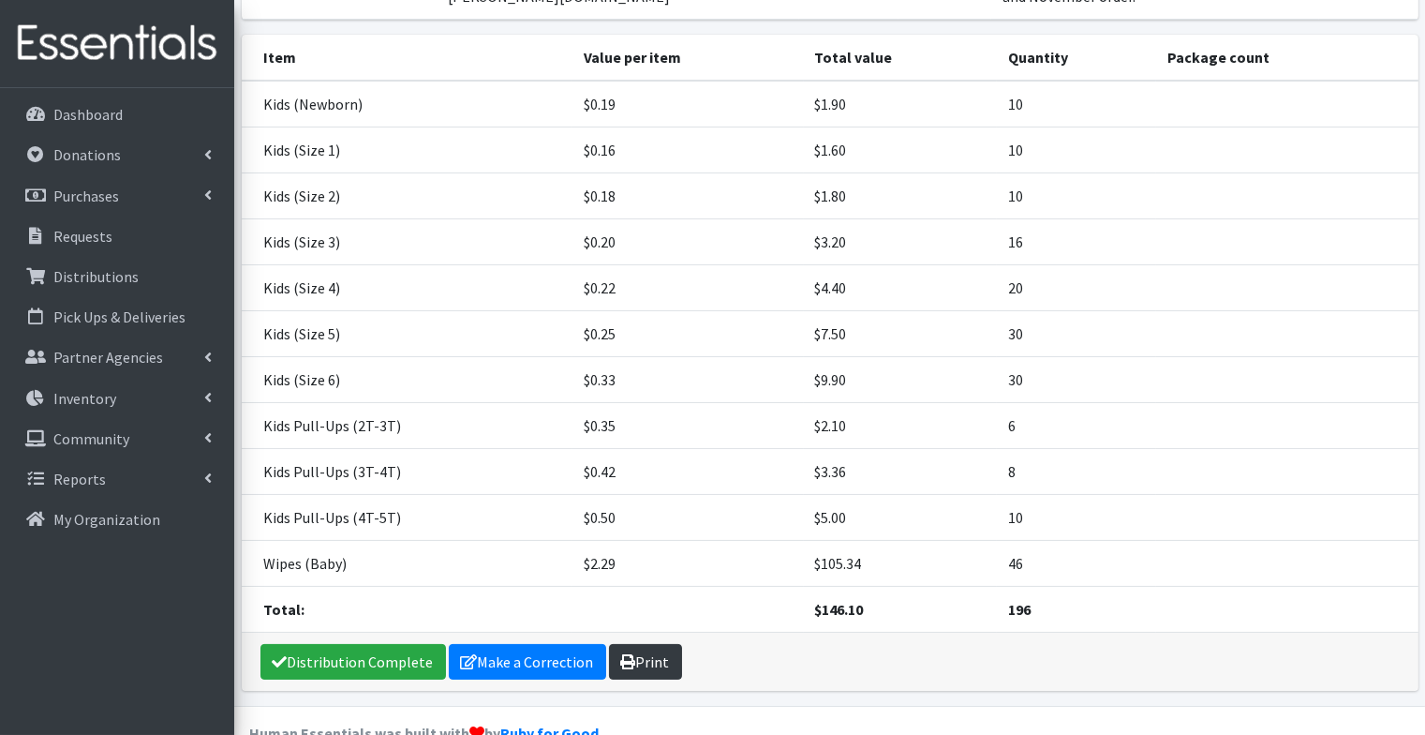
click at [645, 644] on link "Print" at bounding box center [645, 662] width 73 height 36
click at [120, 242] on link "Requests" at bounding box center [116, 235] width 219 height 37
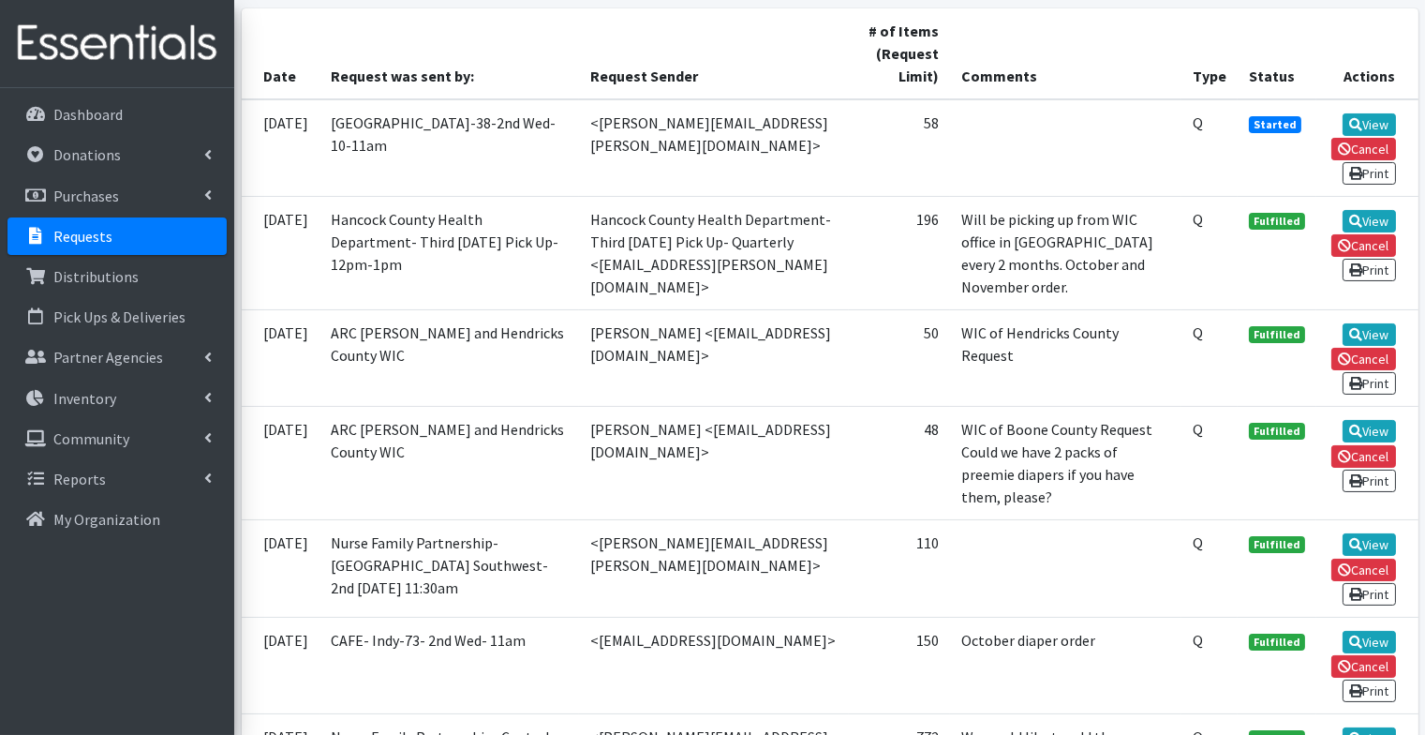
scroll to position [426, 0]
